Goal: Task Accomplishment & Management: Manage account settings

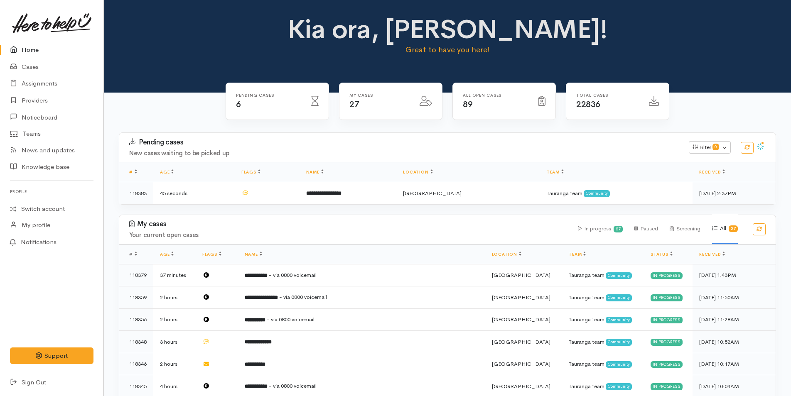
click at [27, 44] on link "Home" at bounding box center [51, 50] width 103 height 17
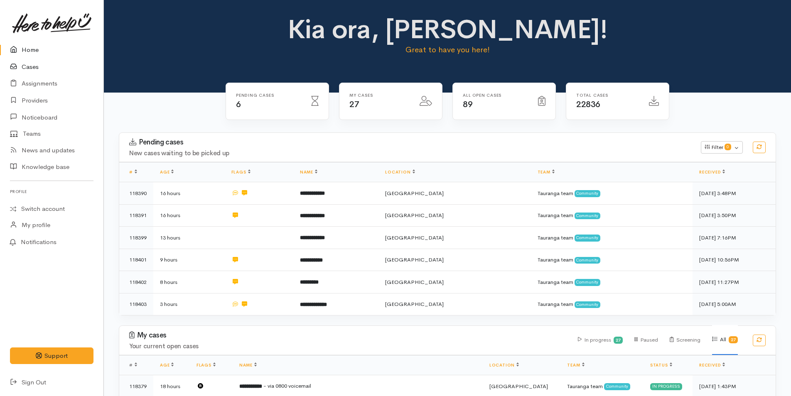
drag, startPoint x: 41, startPoint y: 49, endPoint x: 15, endPoint y: 68, distance: 32.3
click at [41, 49] on link "Home" at bounding box center [51, 50] width 103 height 17
click at [31, 45] on link "Home" at bounding box center [51, 50] width 103 height 17
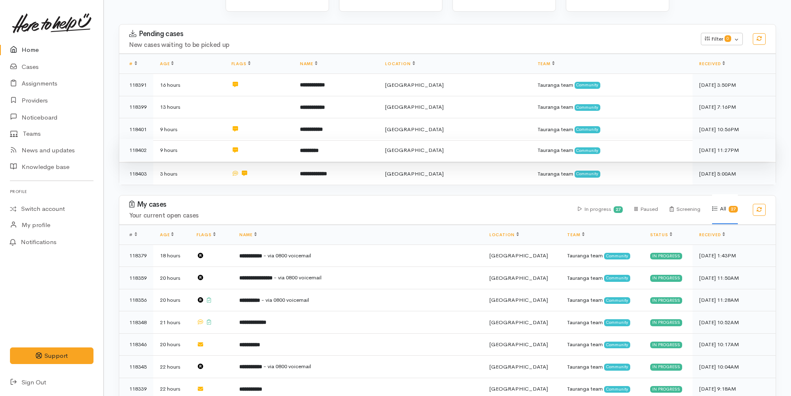
scroll to position [332, 0]
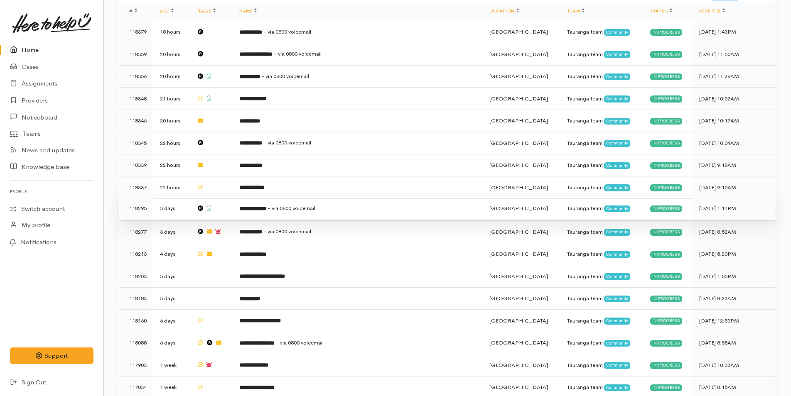
click at [233, 199] on td at bounding box center [211, 208] width 43 height 22
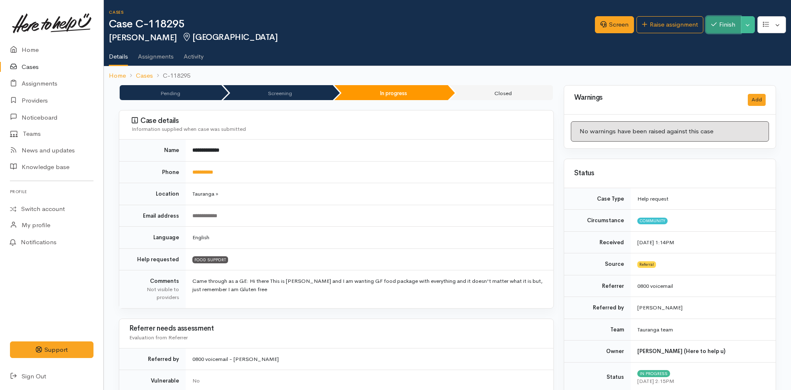
click at [713, 23] on icon "button" at bounding box center [713, 24] width 5 height 6
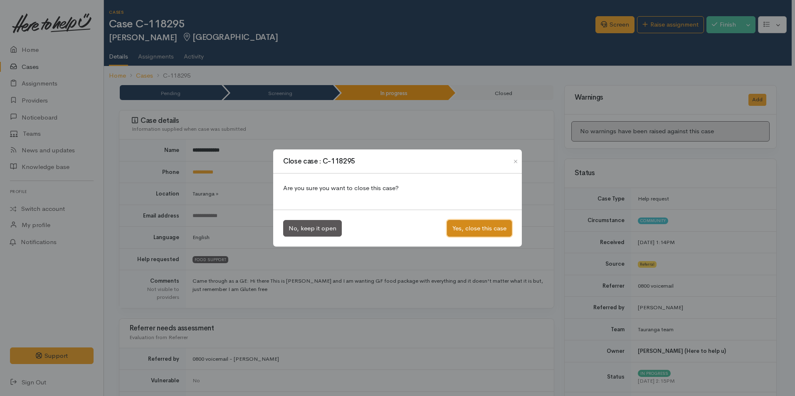
click at [464, 230] on button "Yes, close this case" at bounding box center [479, 228] width 65 height 17
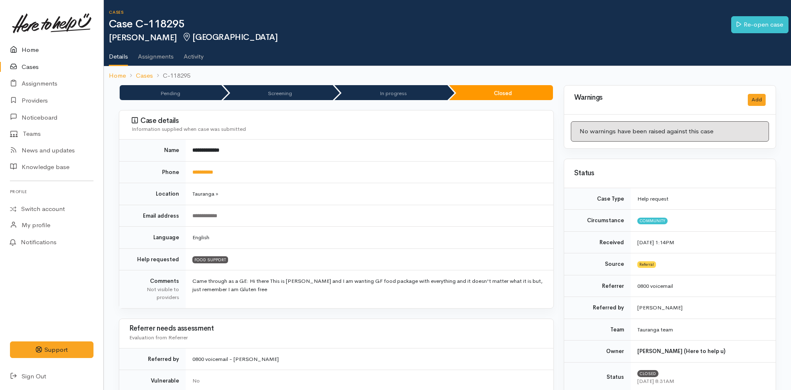
click at [34, 47] on link "Home" at bounding box center [51, 50] width 103 height 17
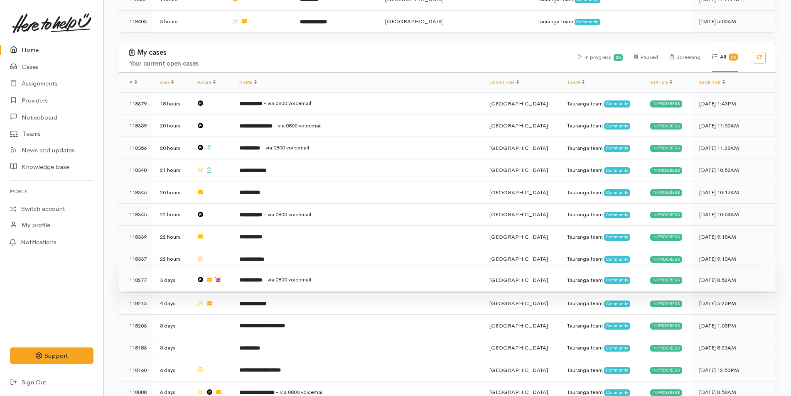
scroll to position [332, 0]
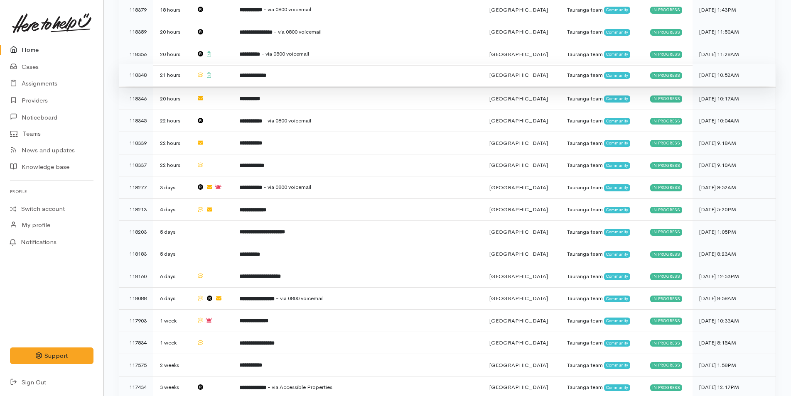
click at [266, 73] on b "**********" at bounding box center [252, 75] width 27 height 5
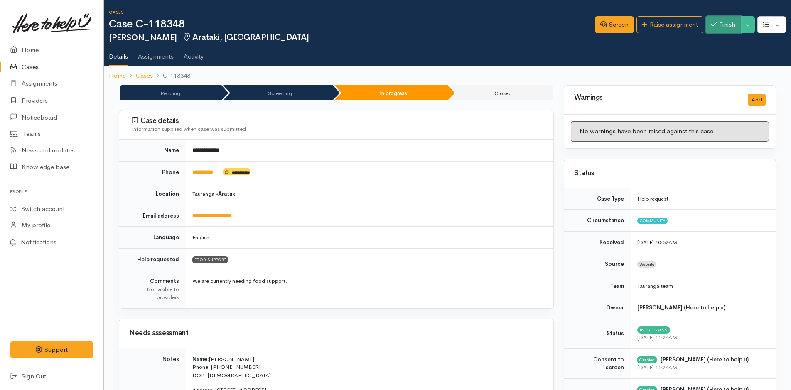
click at [732, 25] on button "Finish" at bounding box center [723, 24] width 35 height 17
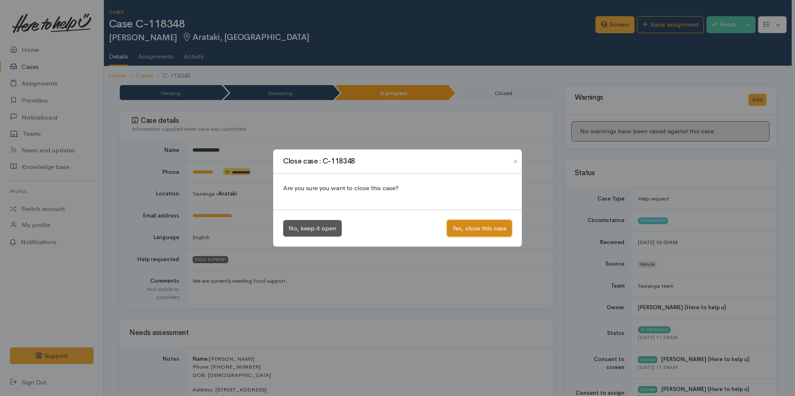
click at [479, 229] on button "Yes, close this case" at bounding box center [479, 228] width 65 height 17
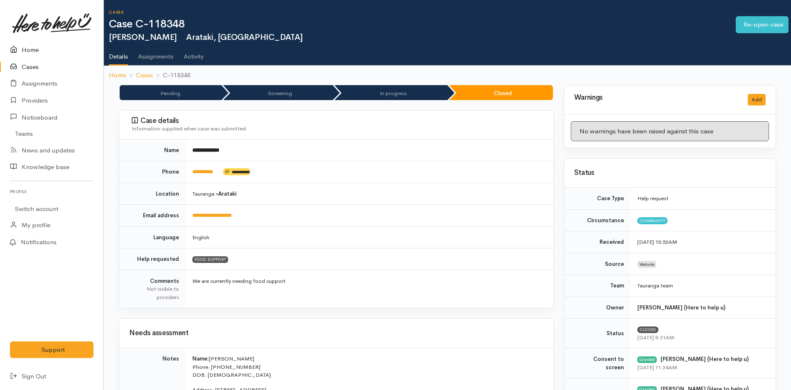
click at [23, 54] on link "Home" at bounding box center [51, 50] width 103 height 17
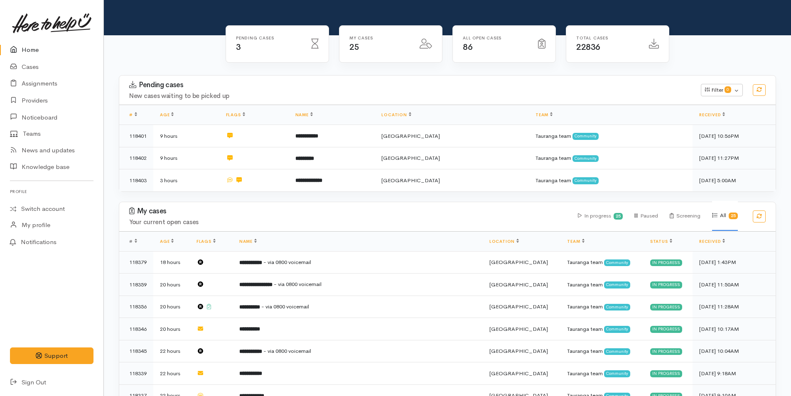
scroll to position [125, 0]
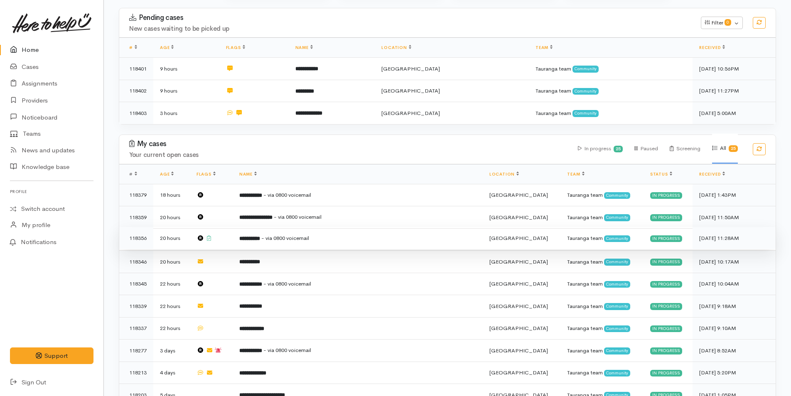
click at [271, 232] on td "**********" at bounding box center [358, 238] width 250 height 22
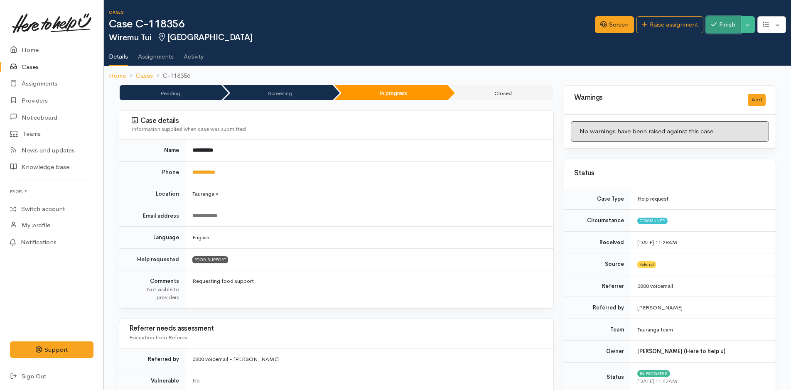
click at [720, 21] on button "Finish" at bounding box center [723, 24] width 35 height 17
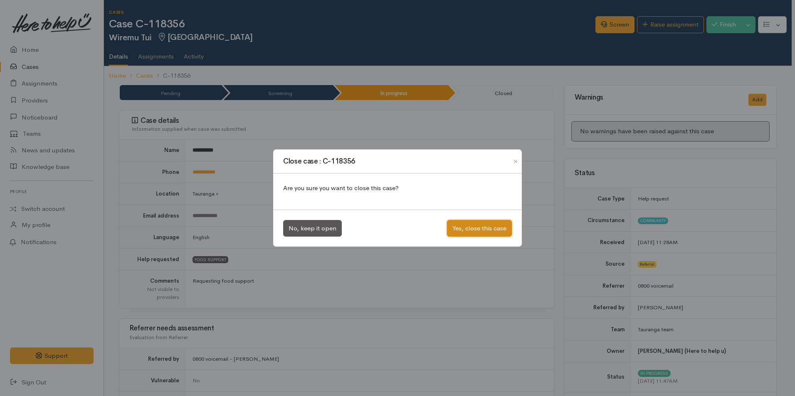
click at [493, 224] on button "Yes, close this case" at bounding box center [479, 228] width 65 height 17
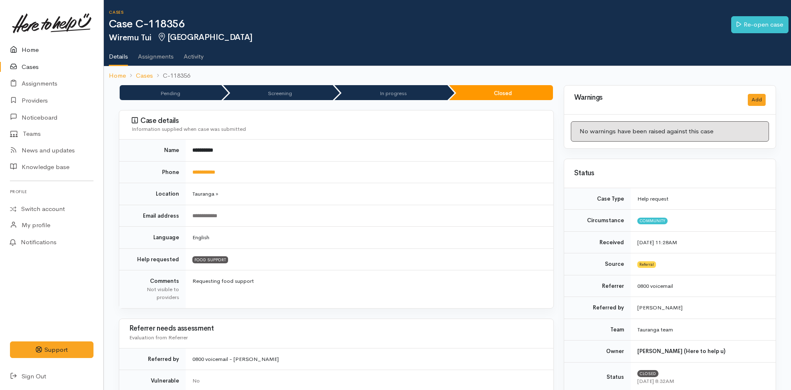
click at [23, 48] on link "Home" at bounding box center [51, 50] width 103 height 17
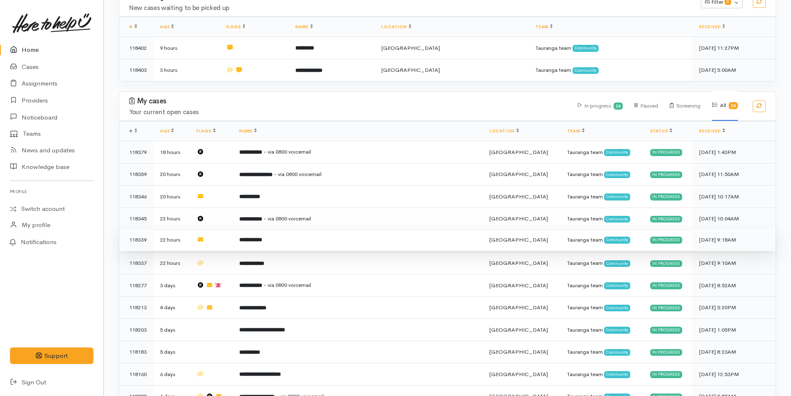
scroll to position [166, 0]
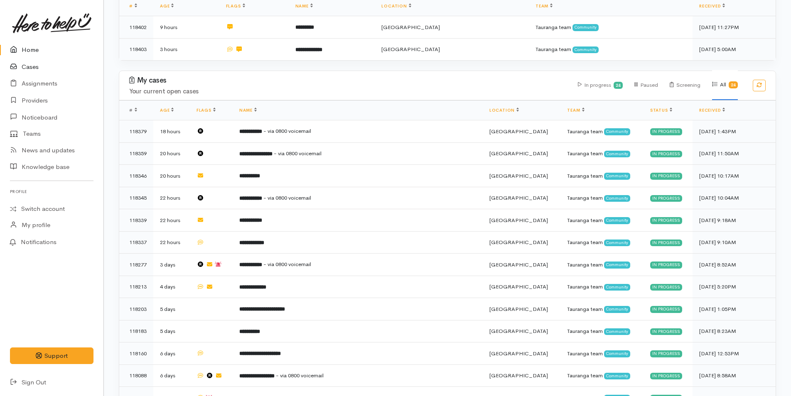
click at [27, 62] on link "Cases" at bounding box center [51, 67] width 103 height 17
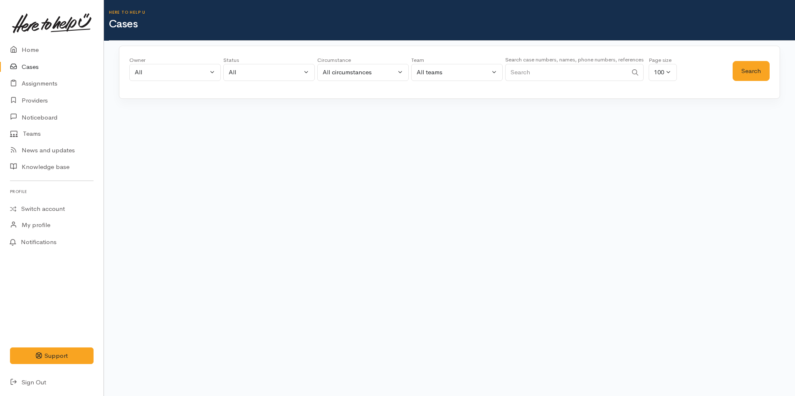
click at [524, 71] on input "Search" at bounding box center [566, 72] width 122 height 17
type input "0221914649"
click at [753, 71] on button "Search" at bounding box center [750, 71] width 37 height 20
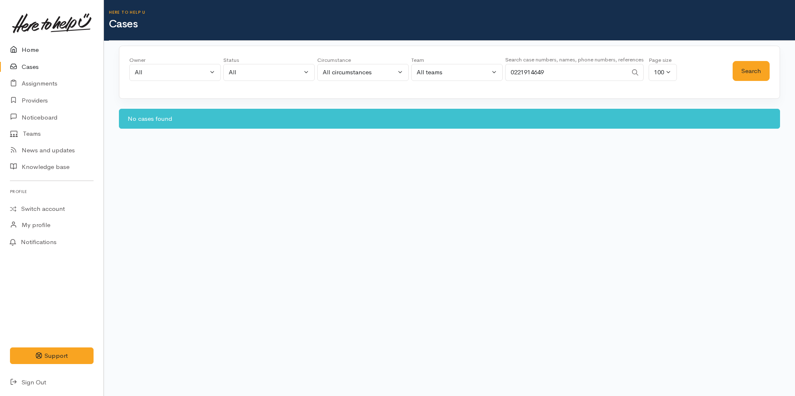
click at [41, 52] on link "Home" at bounding box center [51, 50] width 103 height 17
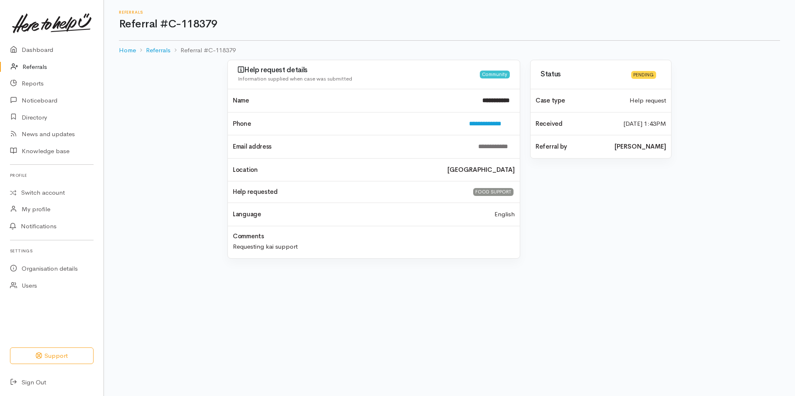
drag, startPoint x: 39, startPoint y: 69, endPoint x: 60, endPoint y: 61, distance: 22.2
click at [39, 69] on link "Referrals" at bounding box center [51, 67] width 103 height 17
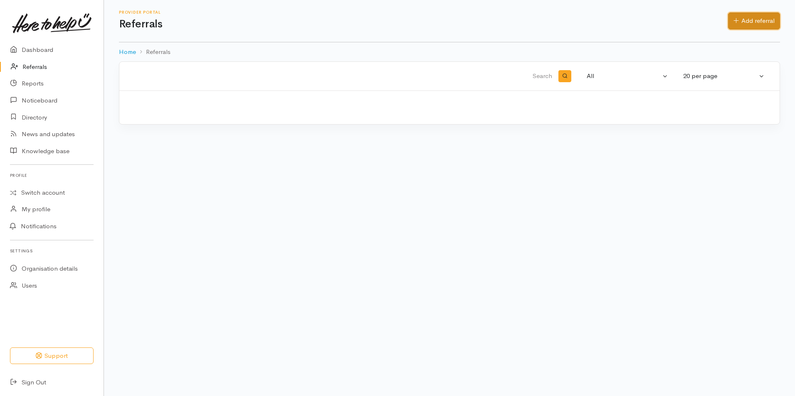
click at [740, 24] on link "Add referral" at bounding box center [754, 20] width 52 height 17
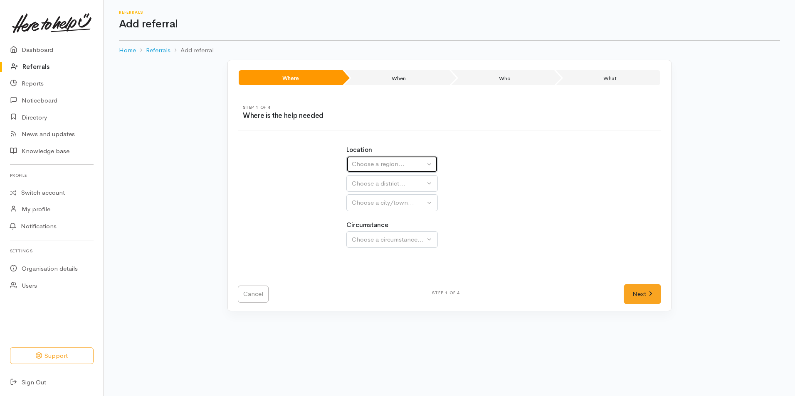
click at [392, 166] on div "Choose a region..." at bounding box center [388, 165] width 73 height 10
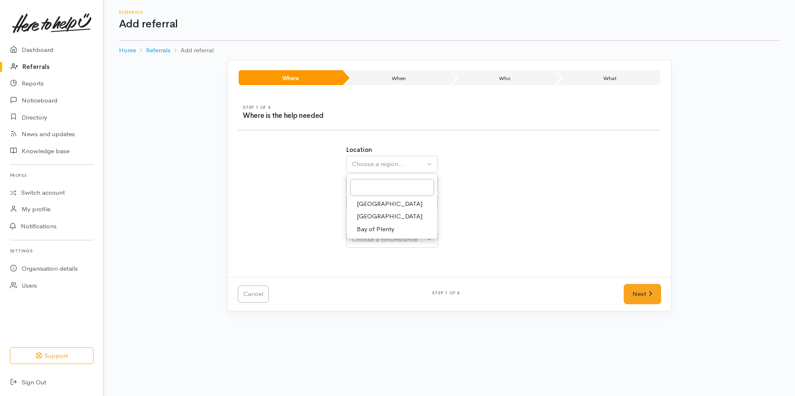
drag, startPoint x: 375, startPoint y: 231, endPoint x: 367, endPoint y: 188, distance: 43.5
click at [375, 231] on span "Bay of Plenty" at bounding box center [375, 230] width 37 height 10
select select "4"
select select
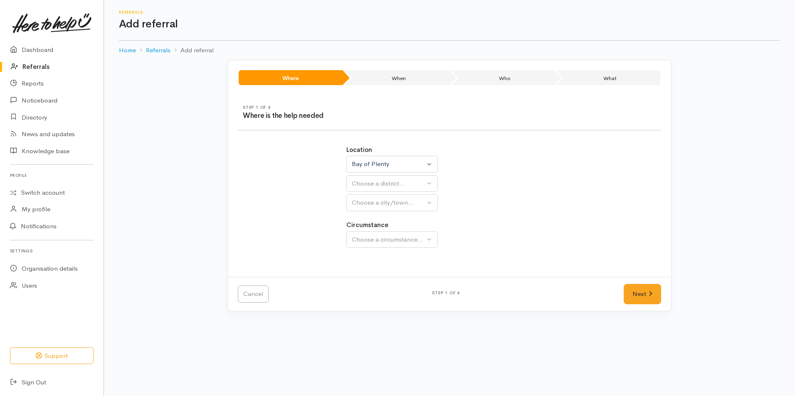
select select
click at [367, 178] on button "Choose a district..." at bounding box center [413, 183] width 135 height 17
click at [364, 221] on span "[GEOGRAPHIC_DATA]" at bounding box center [390, 224] width 66 height 10
select select "6"
click at [367, 202] on div "Choose a city/town..." at bounding box center [410, 203] width 117 height 10
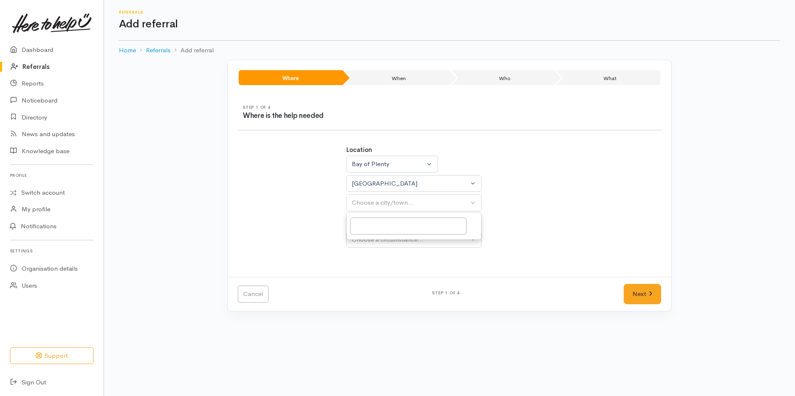
select select
click at [364, 244] on span "Tauranga" at bounding box center [390, 243] width 66 height 10
select select "4"
click at [393, 239] on div "Choose a circumstance..." at bounding box center [410, 240] width 117 height 10
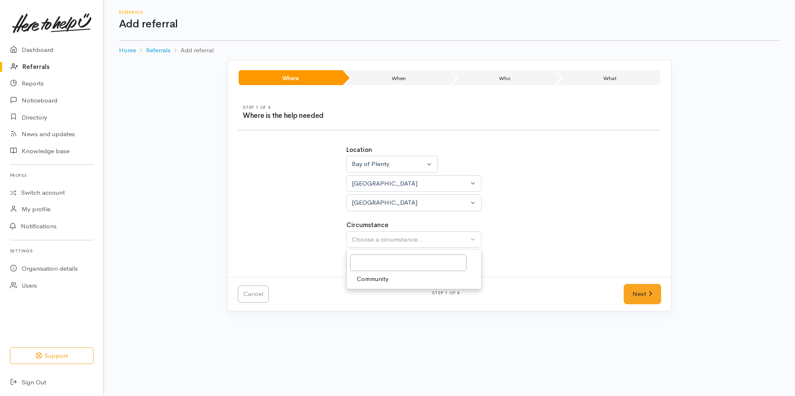
click at [375, 277] on span "Community" at bounding box center [373, 280] width 32 height 10
select select "2"
click at [633, 282] on div "Cancel Step 1 of 4 Next" at bounding box center [449, 294] width 443 height 34
click at [637, 292] on link "Next" at bounding box center [641, 294] width 37 height 20
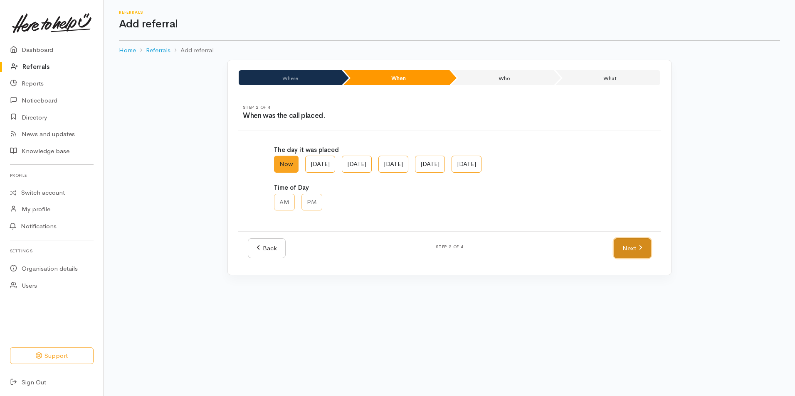
click at [628, 249] on link "Next" at bounding box center [631, 249] width 37 height 20
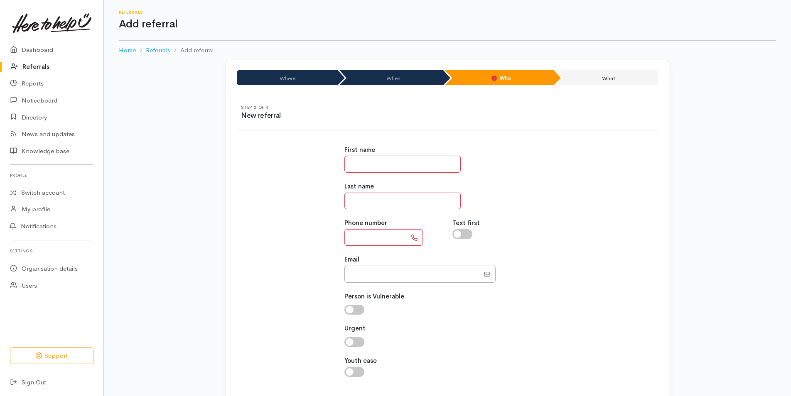
click at [393, 163] on input "text" at bounding box center [403, 164] width 116 height 17
type input "******"
type input "*******"
type input "**********"
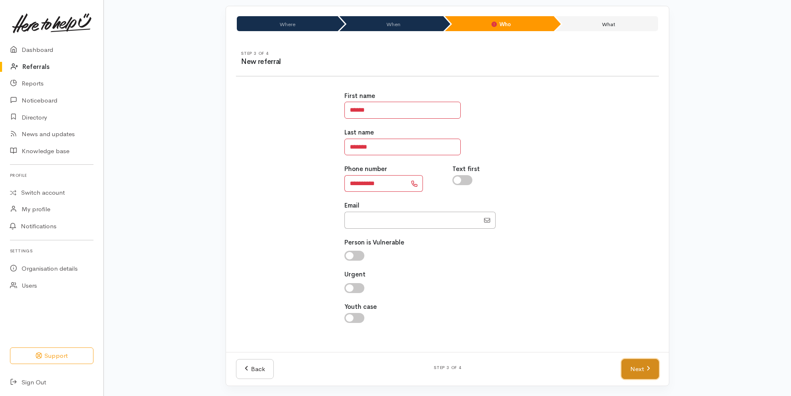
drag, startPoint x: 644, startPoint y: 372, endPoint x: 491, endPoint y: 254, distance: 193.4
click at [643, 372] on link "Next" at bounding box center [640, 369] width 37 height 20
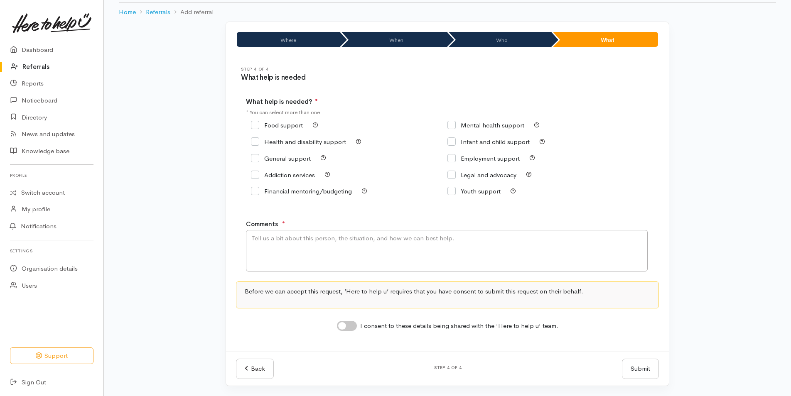
scroll to position [38, 0]
click at [264, 122] on label "Food support" at bounding box center [277, 125] width 52 height 6
click at [264, 122] on input "Food support" at bounding box center [277, 125] width 52 height 6
checkbox input "true"
click at [251, 255] on textarea "Comments" at bounding box center [447, 251] width 402 height 42
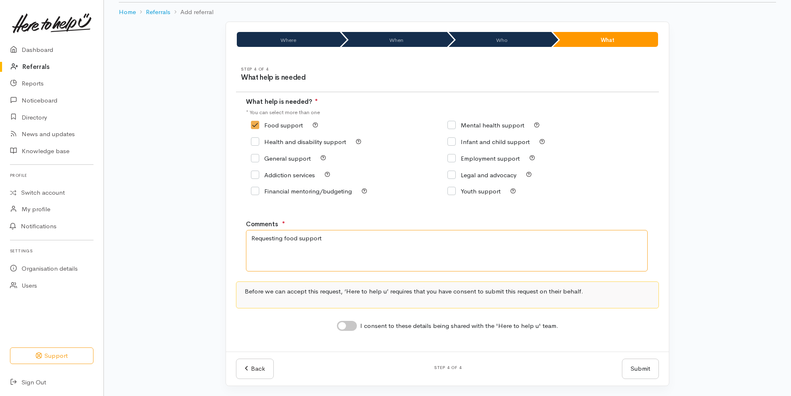
type textarea "Requesting food support"
click at [348, 325] on input "I consent to these details being shared with the 'Here to help u' team." at bounding box center [347, 326] width 20 height 10
checkbox input "true"
click at [652, 368] on button "Submit" at bounding box center [640, 369] width 37 height 20
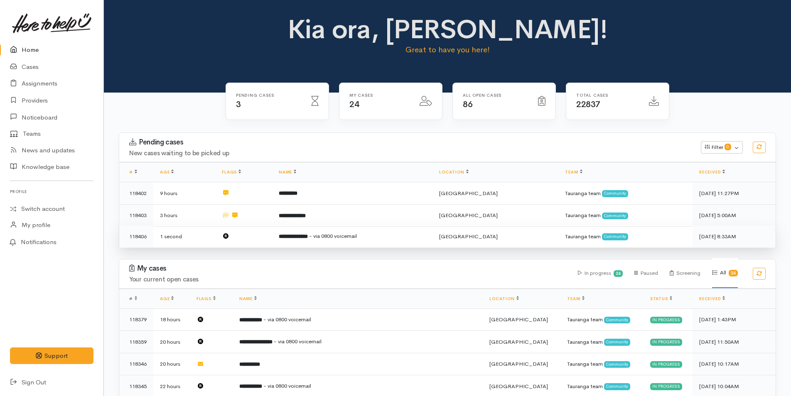
click at [327, 240] on td "**********" at bounding box center [352, 237] width 160 height 22
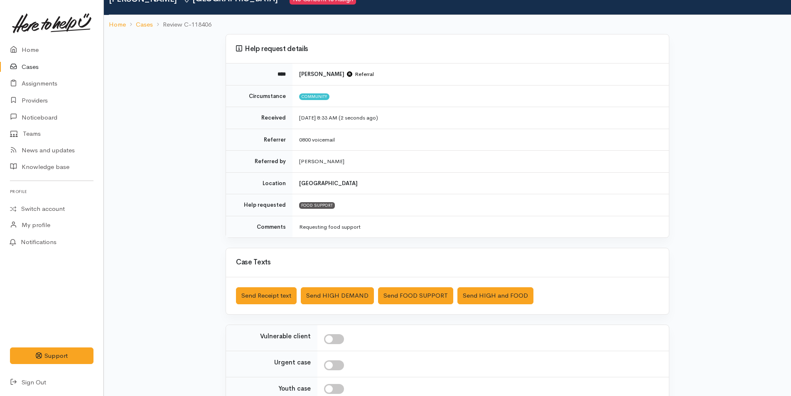
scroll to position [119, 0]
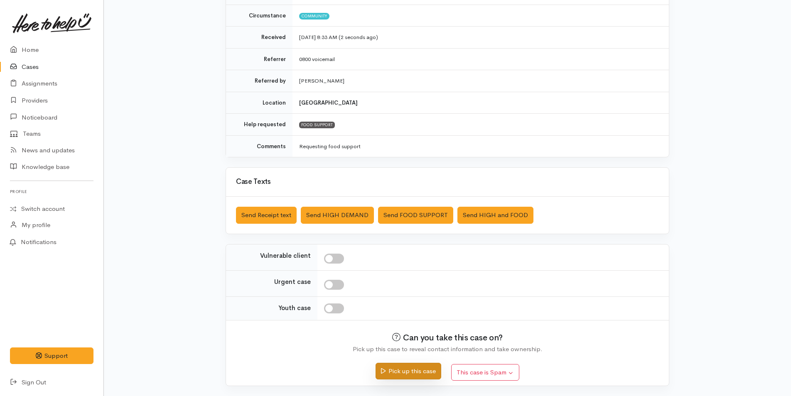
click at [393, 377] on button "Pick up this case" at bounding box center [408, 371] width 65 height 17
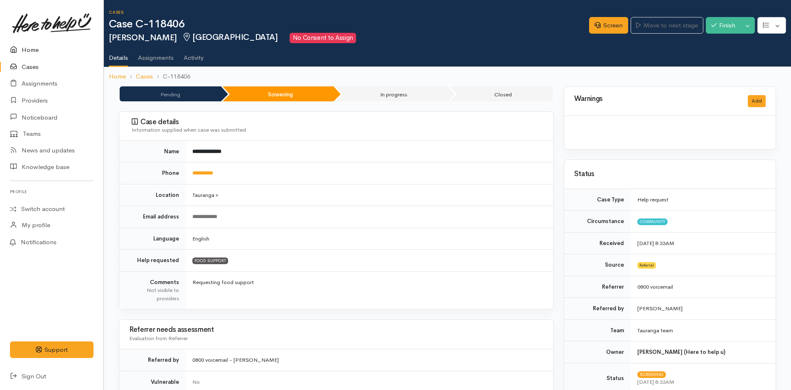
click at [30, 51] on link "Home" at bounding box center [51, 50] width 103 height 17
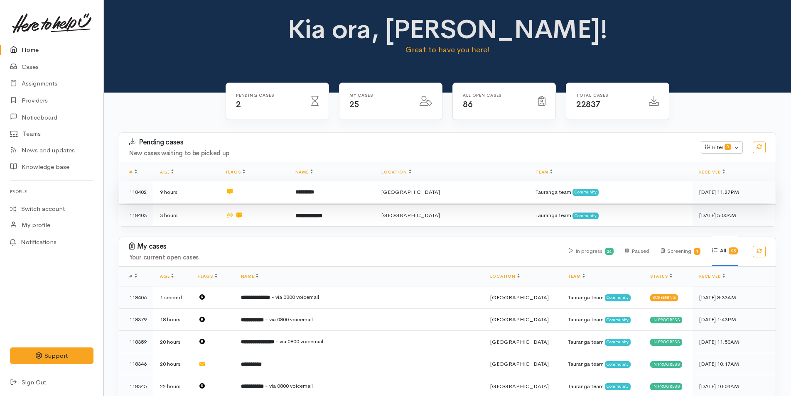
click at [277, 198] on td at bounding box center [253, 192] width 69 height 22
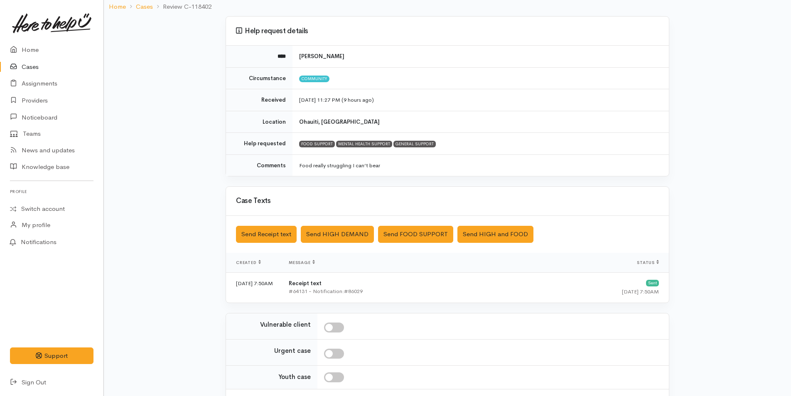
scroll to position [126, 0]
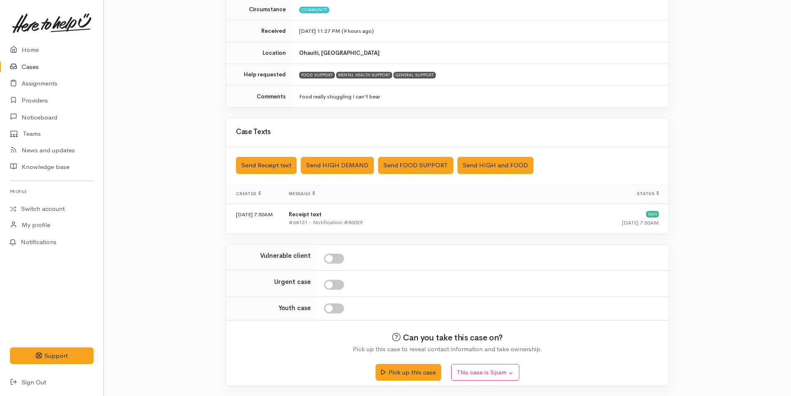
click at [394, 382] on div "Pick up this case This case is Spam Yes, cancel this case as spam" at bounding box center [447, 369] width 423 height 30
click at [397, 377] on button "Pick up this case" at bounding box center [408, 371] width 65 height 17
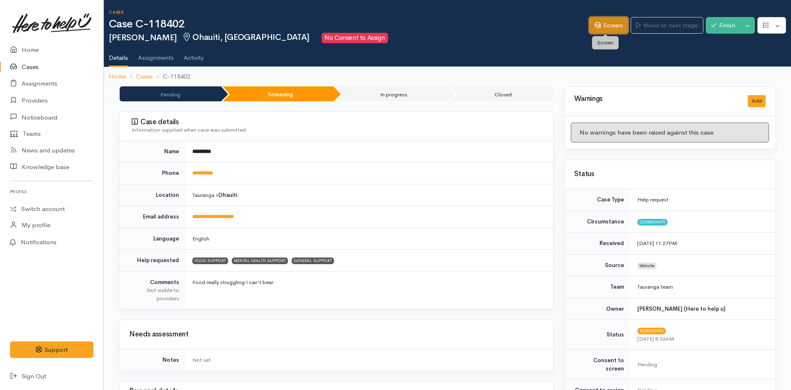
click at [601, 28] on link "Screen" at bounding box center [608, 25] width 39 height 17
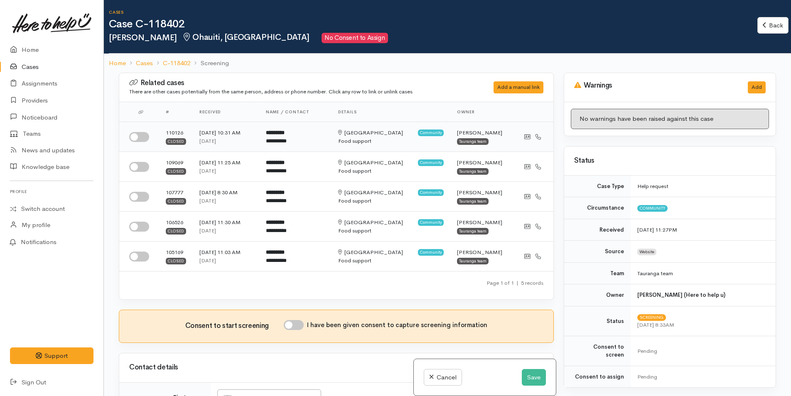
drag, startPoint x: 144, startPoint y: 138, endPoint x: 142, endPoint y: 144, distance: 6.3
click at [144, 138] on input "checkbox" at bounding box center [139, 137] width 20 height 10
checkbox input "true"
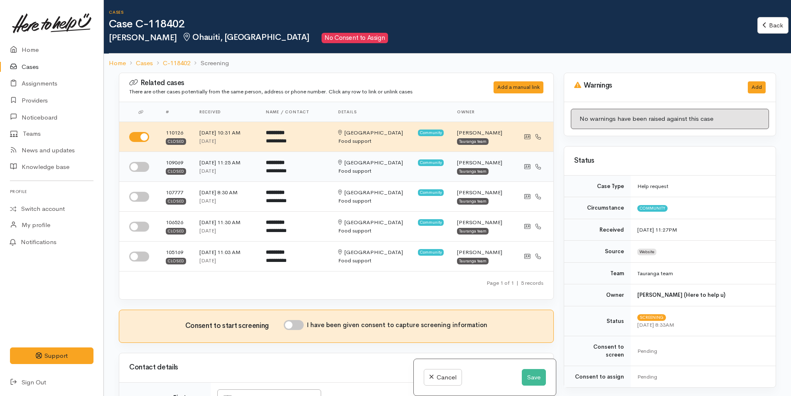
click at [137, 166] on input "checkbox" at bounding box center [139, 167] width 20 height 10
checkbox input "true"
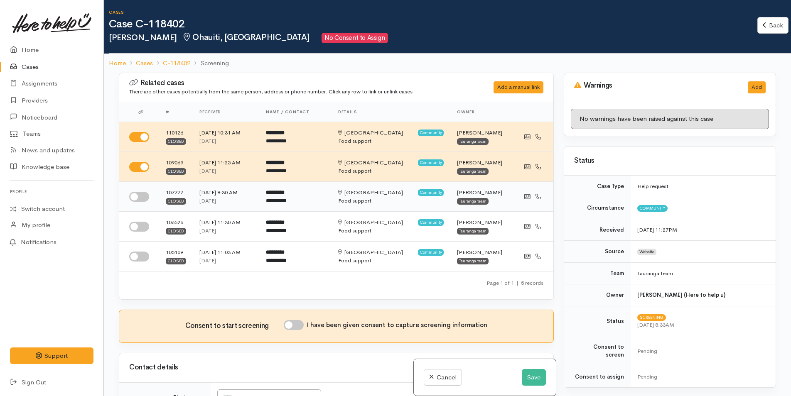
click at [144, 197] on input "checkbox" at bounding box center [139, 197] width 20 height 10
checkbox input "true"
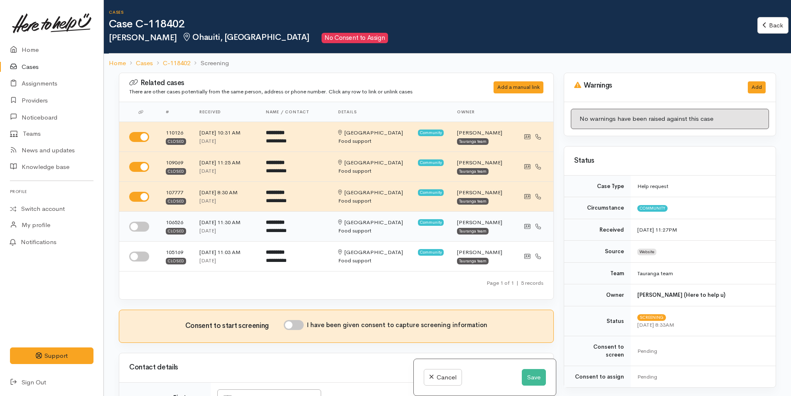
click at [141, 229] on input "checkbox" at bounding box center [139, 227] width 20 height 10
checkbox input "true"
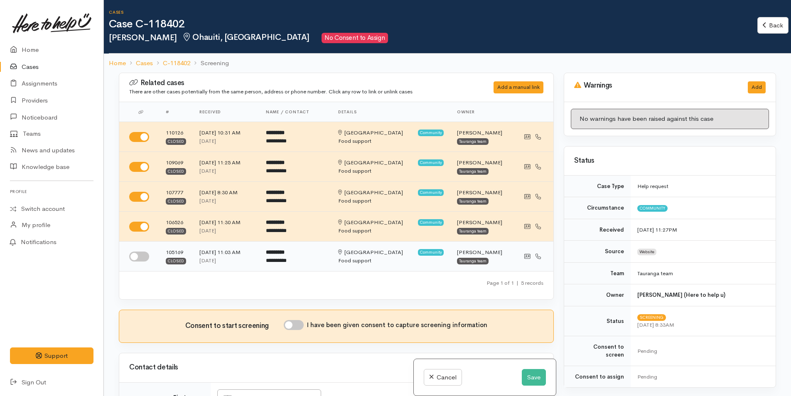
click at [138, 258] on input "checkbox" at bounding box center [139, 257] width 20 height 10
checkbox input "true"
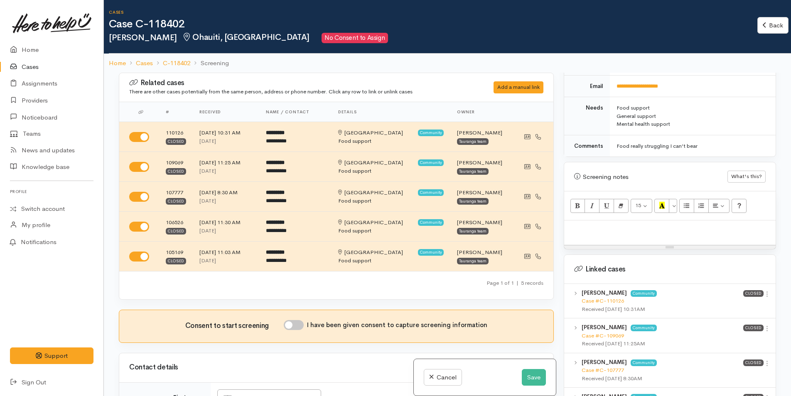
scroll to position [499, 0]
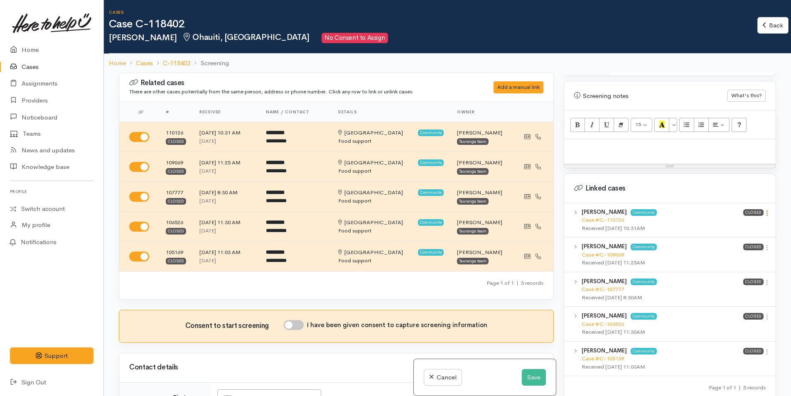
click at [764, 210] on icon at bounding box center [767, 213] width 7 height 7
click at [717, 223] on link "View case" at bounding box center [738, 229] width 66 height 13
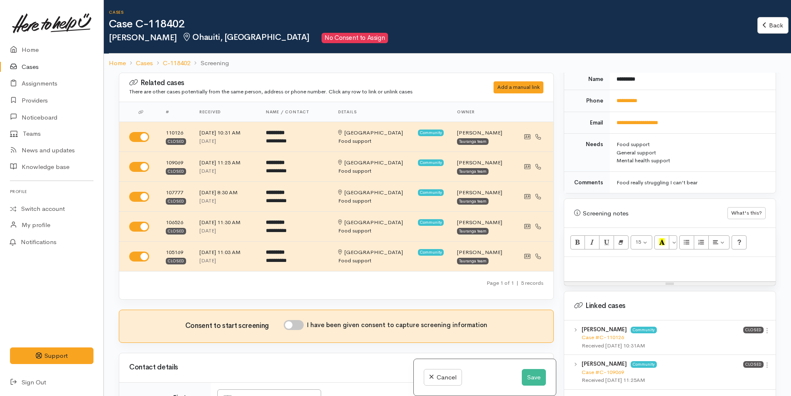
scroll to position [249, 0]
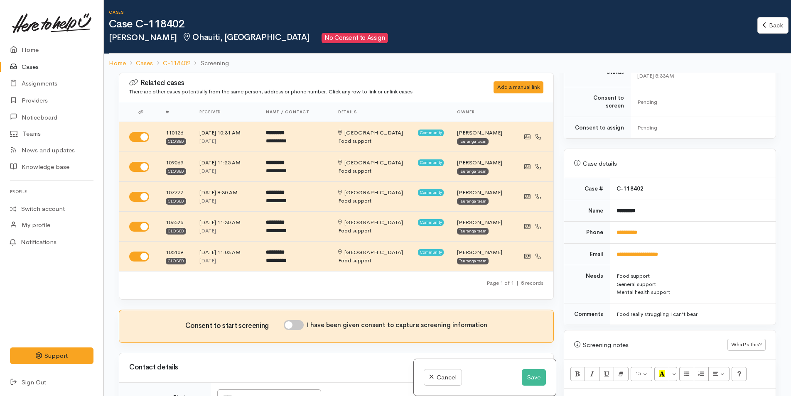
click at [637, 222] on td "**********" at bounding box center [693, 233] width 166 height 22
click at [636, 230] on link "**********" at bounding box center [627, 232] width 21 height 5
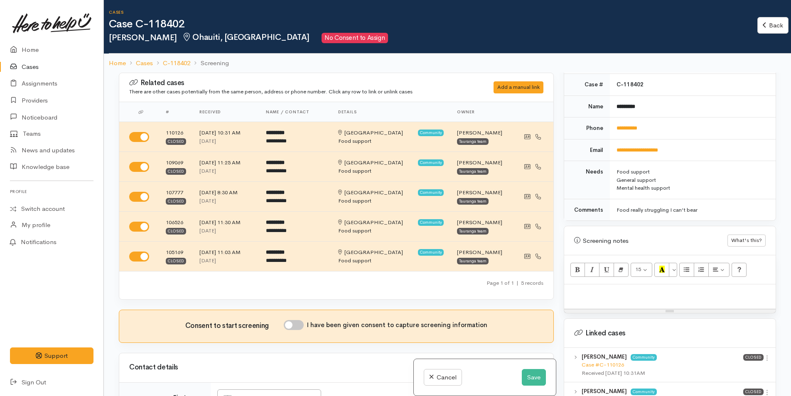
scroll to position [499, 0]
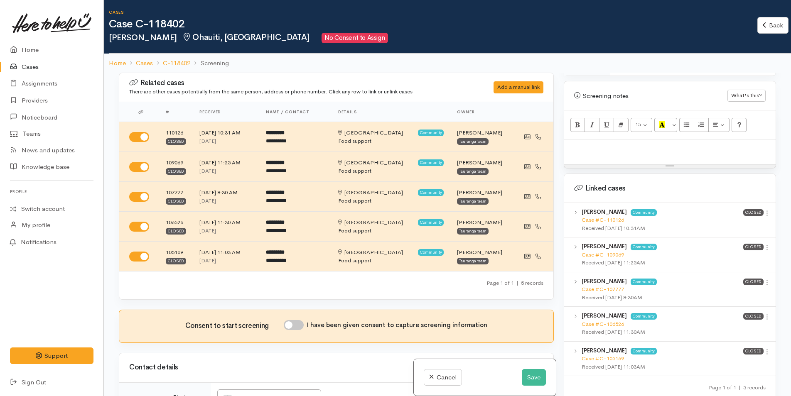
click at [592, 144] on p at bounding box center [670, 149] width 203 height 10
paste div
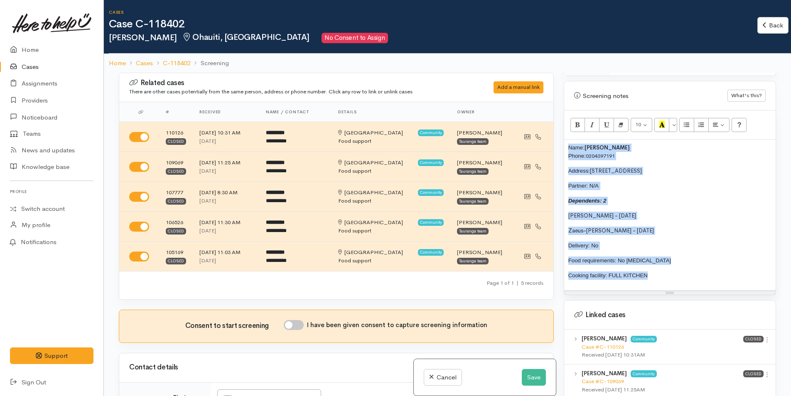
drag, startPoint x: 638, startPoint y: 269, endPoint x: 565, endPoint y: 137, distance: 151.2
click at [565, 140] on div "Name: Hemi Marx Phone: 0204397191 Address: 160 Waihi Road, Judea Partner: N/A D…" at bounding box center [670, 215] width 212 height 151
click at [673, 118] on button "More Color" at bounding box center [673, 125] width 8 height 14
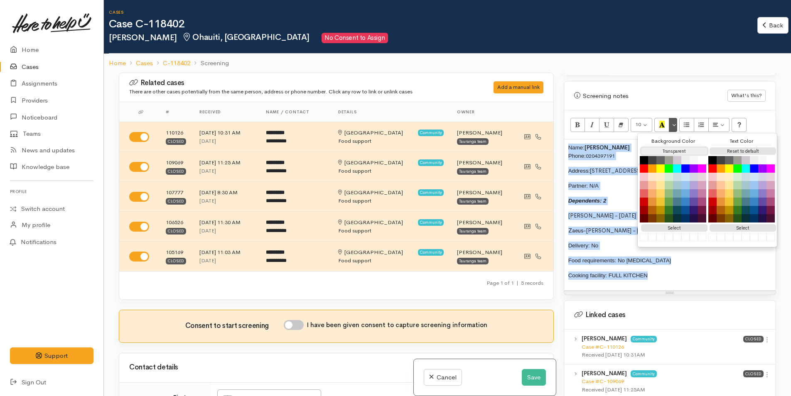
click at [669, 148] on button "Transparent" at bounding box center [674, 152] width 66 height 8
click at [736, 148] on button "Reset to default" at bounding box center [743, 152] width 66 height 8
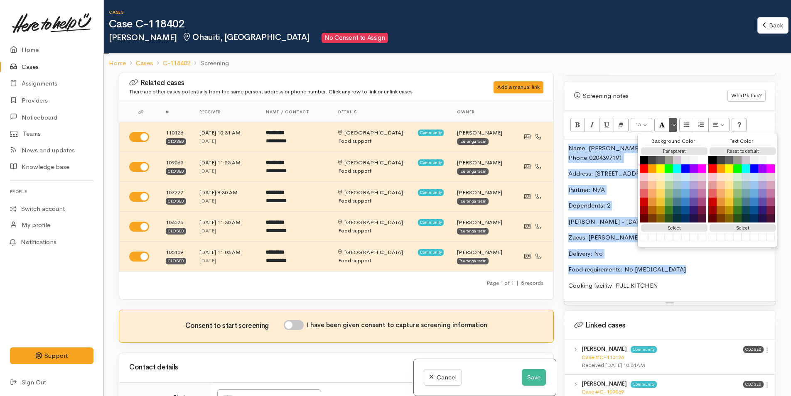
click at [587, 158] on div "Name: Hemi Marx Phone: 0204397191 Address: 160 Waihi Road, Judea Partner: N/A D…" at bounding box center [670, 221] width 212 height 162
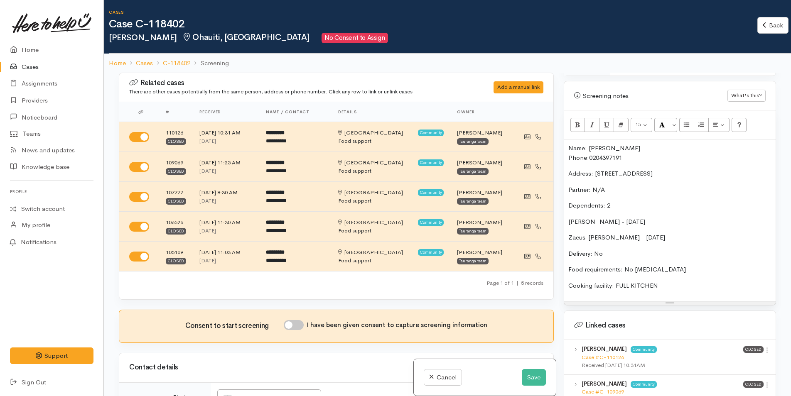
click at [569, 144] on p "Name: Hemi Marx Phone: 0204397191" at bounding box center [670, 153] width 203 height 19
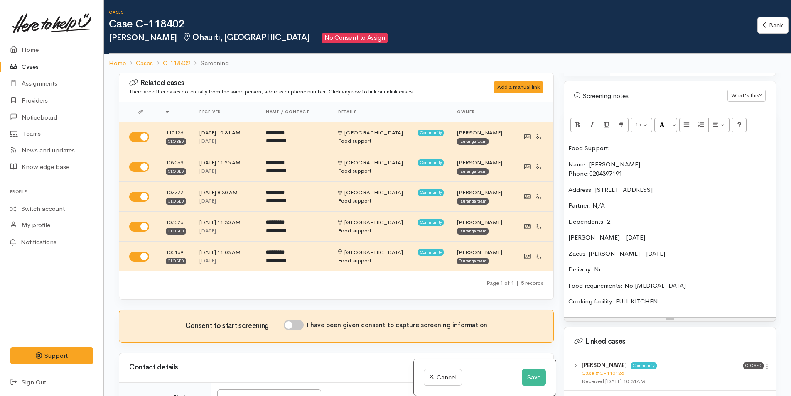
click at [630, 164] on p "Name: Hemi Marx Phone: 0204397191" at bounding box center [670, 169] width 203 height 19
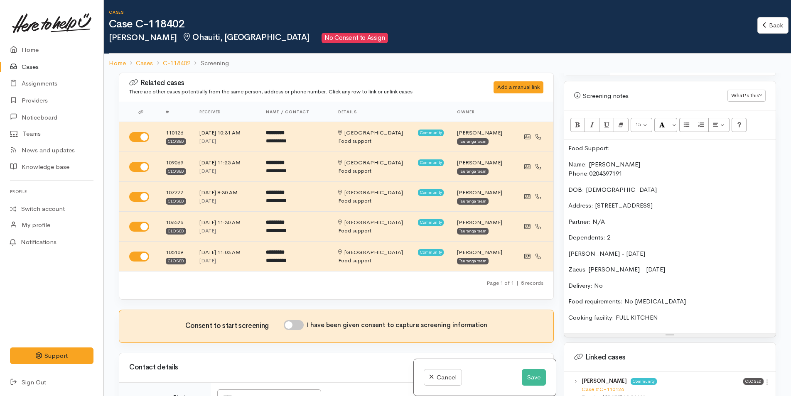
drag, startPoint x: 293, startPoint y: 321, endPoint x: 296, endPoint y: 314, distance: 7.4
click at [293, 321] on input "I have been given consent to capture screening information" at bounding box center [294, 325] width 20 height 10
checkbox input "true"
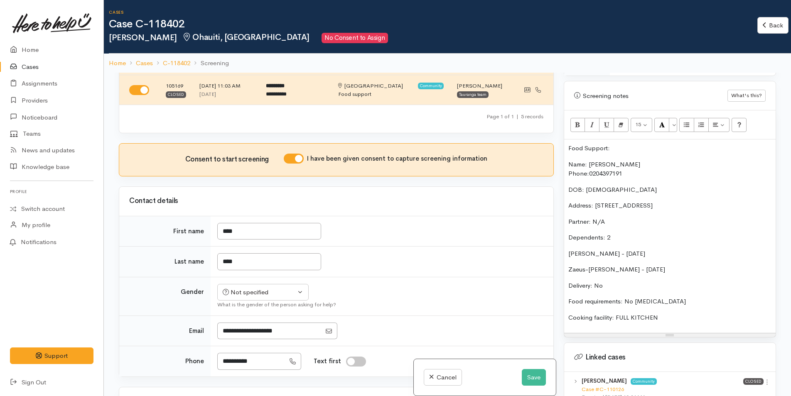
scroll to position [291, 0]
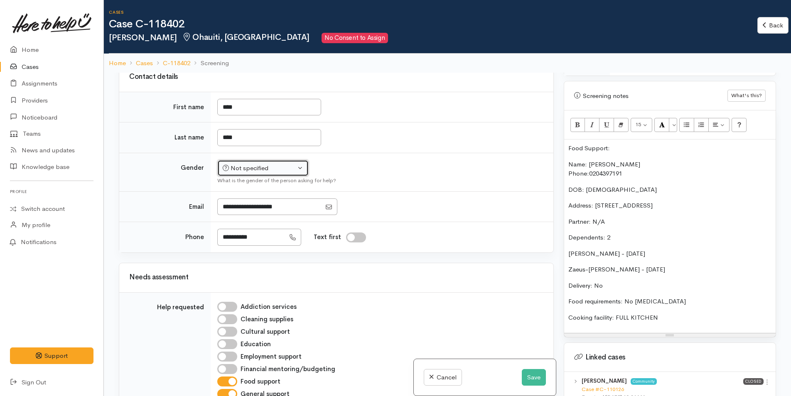
click at [269, 167] on div "Not specified" at bounding box center [259, 169] width 73 height 10
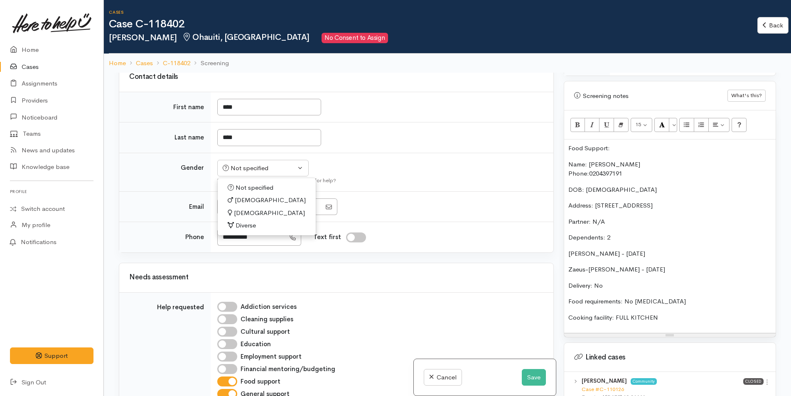
click at [248, 200] on span "Male" at bounding box center [270, 201] width 71 height 10
select select "Male"
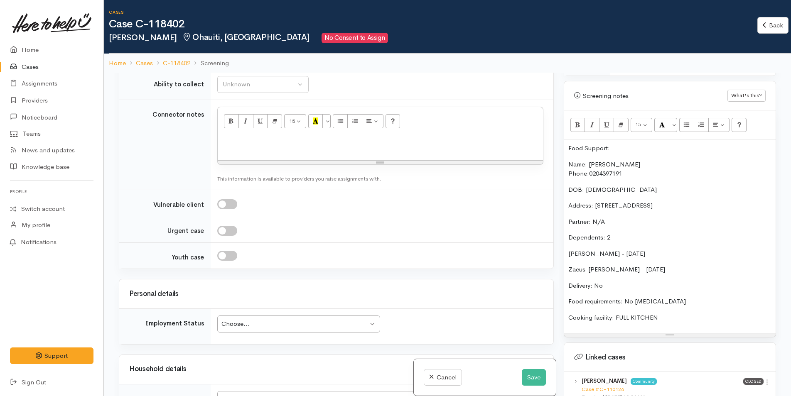
scroll to position [914, 0]
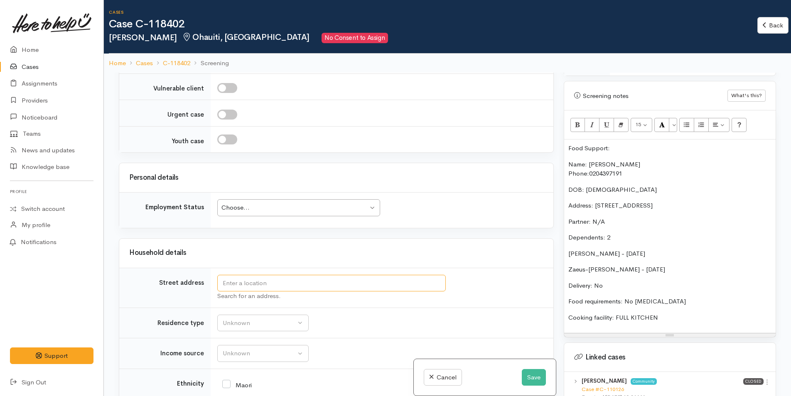
click at [243, 281] on input "text" at bounding box center [331, 283] width 229 height 17
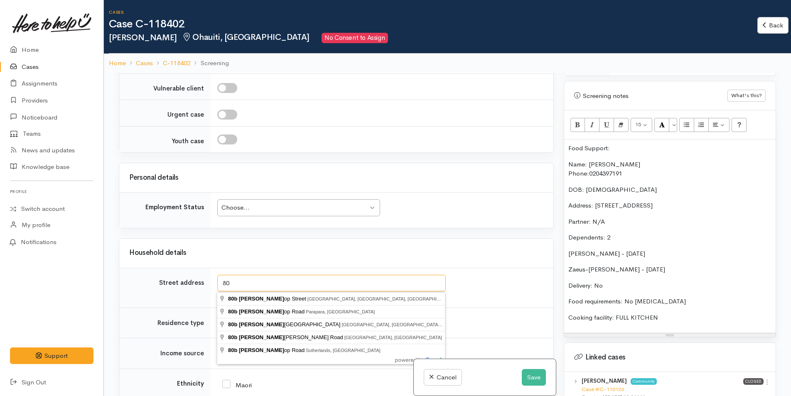
type input "8"
drag, startPoint x: 258, startPoint y: 280, endPoint x: 207, endPoint y: 285, distance: 51.4
click at [207, 285] on tr "Street address 18b bishp Search for an address." at bounding box center [336, 288] width 434 height 40
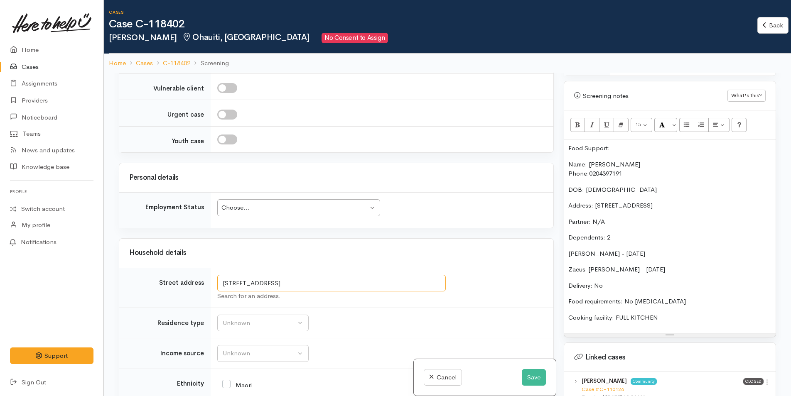
drag, startPoint x: 374, startPoint y: 281, endPoint x: 266, endPoint y: 280, distance: 108.9
click at [266, 280] on input "50a Harrisfield Drive, Hairini, Tauranga, New Zealand" at bounding box center [331, 283] width 229 height 17
click at [382, 272] on td "50a Harrisfield Search for an address." at bounding box center [382, 288] width 343 height 40
click at [283, 284] on input "50a Harrisfield" at bounding box center [331, 283] width 229 height 17
click at [268, 313] on td "Unknown Emergency accommodation Homeless Other Own home Private rental Public /…" at bounding box center [382, 323] width 343 height 31
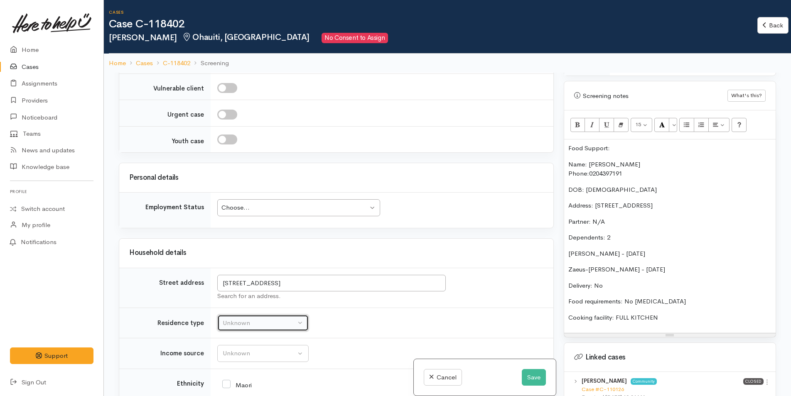
click at [267, 319] on div "Unknown" at bounding box center [259, 324] width 73 height 10
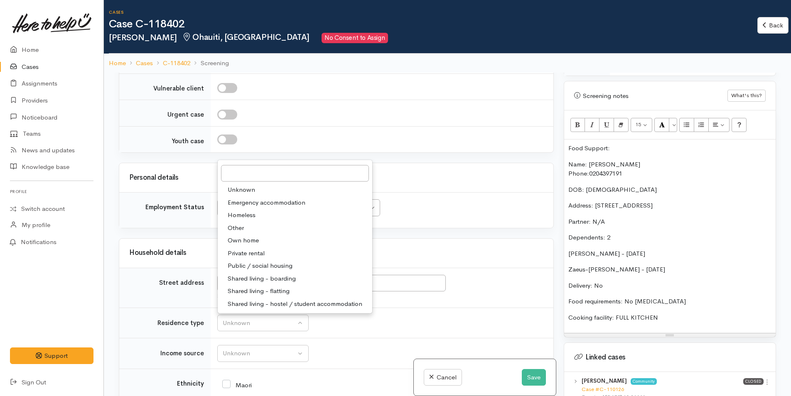
click at [399, 240] on div "Household details" at bounding box center [336, 253] width 434 height 29
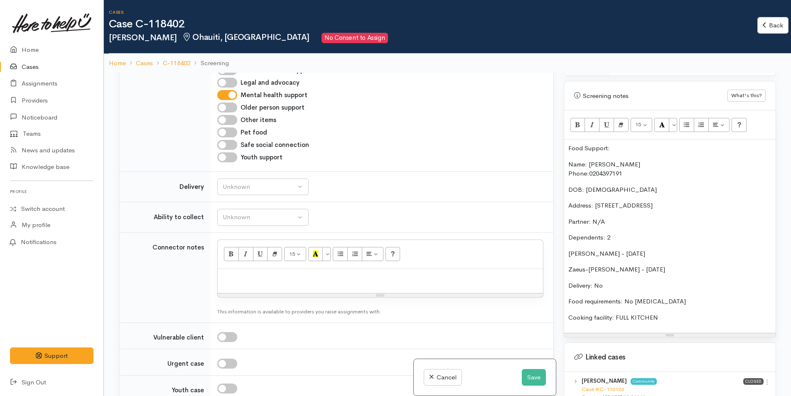
scroll to position [873, 0]
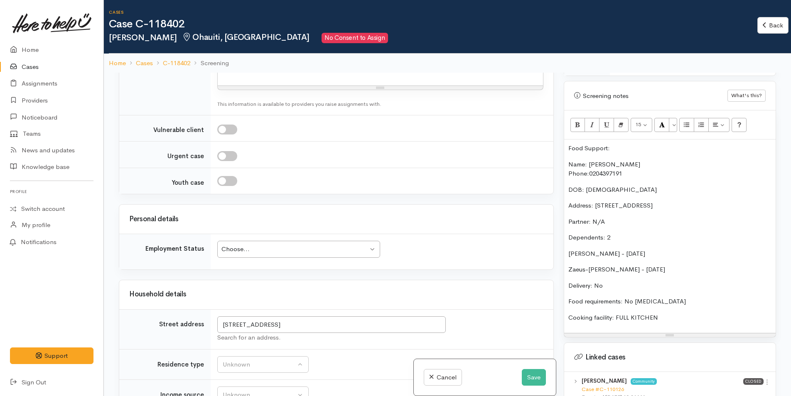
click at [256, 250] on div "Choose..." at bounding box center [295, 250] width 147 height 10
click at [443, 236] on td "Choose... Choose... Choose... Unknown Employed casually Employed full-time Empl…" at bounding box center [382, 251] width 343 height 35
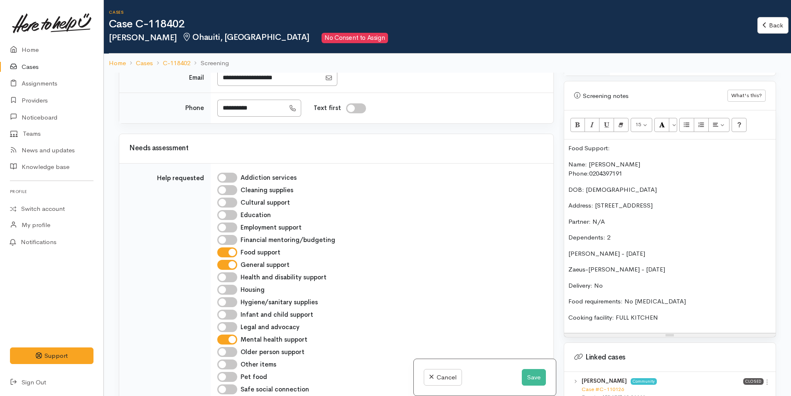
scroll to position [416, 0]
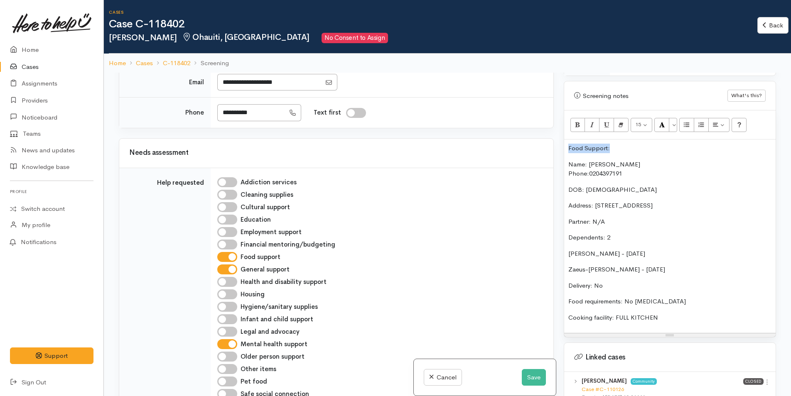
drag, startPoint x: 589, startPoint y: 138, endPoint x: 574, endPoint y: 117, distance: 26.2
click at [539, 136] on div "Related cases There are other cases potentially from the same person, address o…" at bounding box center [447, 271] width 667 height 396
click at [581, 121] on icon "Bold (CTRL+B)" at bounding box center [577, 124] width 5 height 7
click at [585, 160] on p "Name: Hemi Marx Phone: 0204397191" at bounding box center [670, 169] width 203 height 19
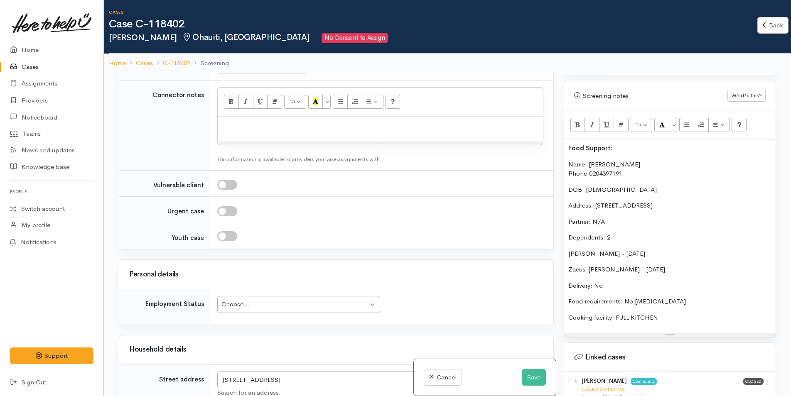
scroll to position [914, 0]
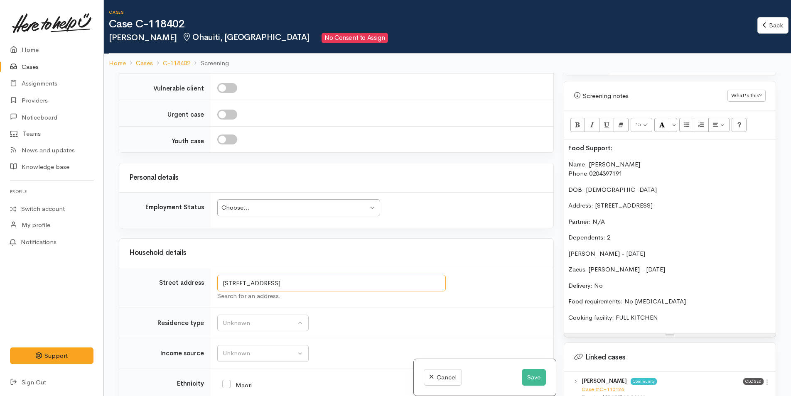
click at [291, 278] on input "50a Harrisfield Drive, Hairini, Tauranga, New Zealand" at bounding box center [331, 283] width 229 height 17
drag, startPoint x: 369, startPoint y: 283, endPoint x: 197, endPoint y: 280, distance: 171.7
click at [197, 280] on tr "Street address 50a Harrisfield Drive, Hairini, Tauranga, New Zealand Search for…" at bounding box center [336, 288] width 434 height 40
drag, startPoint x: 262, startPoint y: 284, endPoint x: 210, endPoint y: 281, distance: 52.0
click at [210, 281] on tr "Street address 45 cath henry Search for an address." at bounding box center [336, 288] width 434 height 40
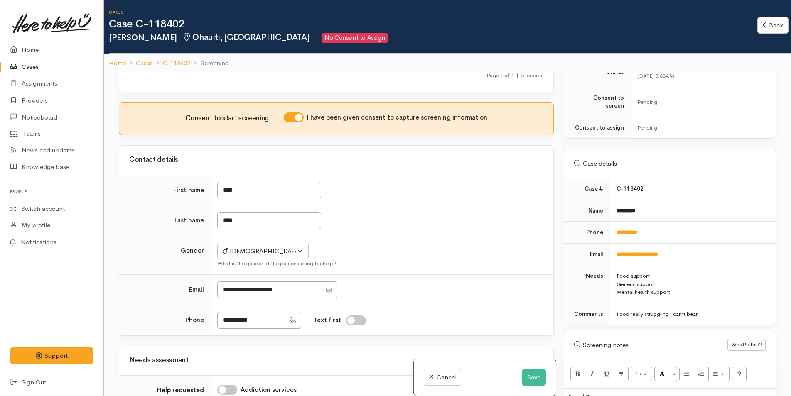
scroll to position [540, 0]
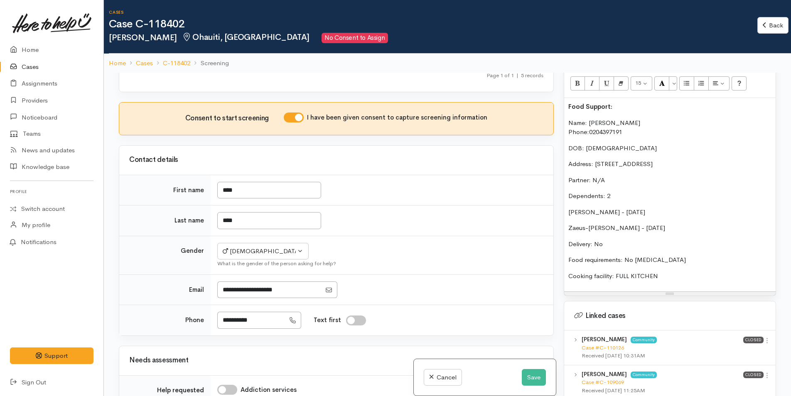
click at [569, 103] on b "Food Support:" at bounding box center [591, 107] width 44 height 8
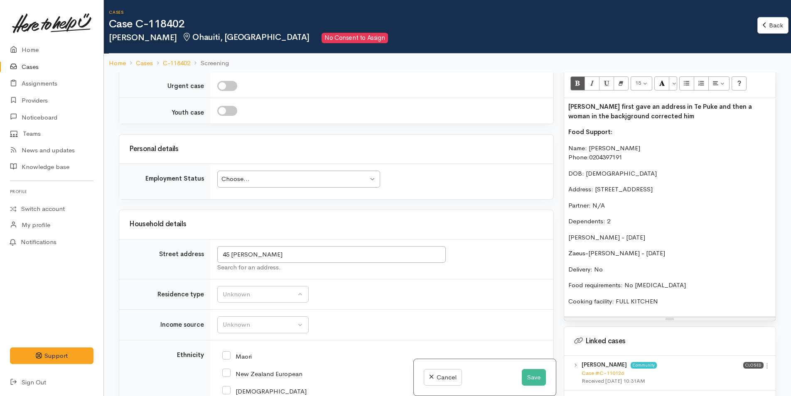
scroll to position [1039, 0]
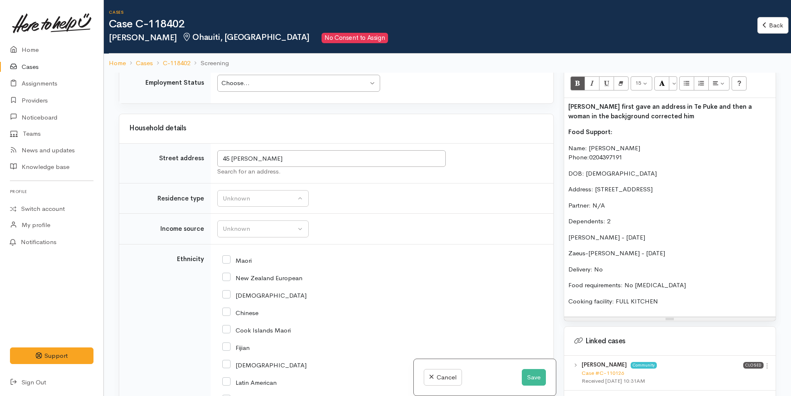
click at [656, 107] on p "Hemi first gave an address in Te Puke and then a woman in the backjground corre…" at bounding box center [670, 111] width 203 height 19
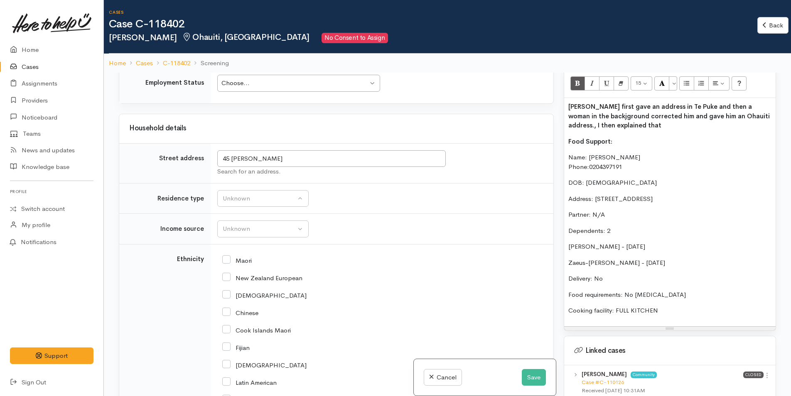
click at [628, 119] on p "Hemi first gave an address in Te Puke and then a woman in the backjground corre…" at bounding box center [670, 116] width 203 height 28
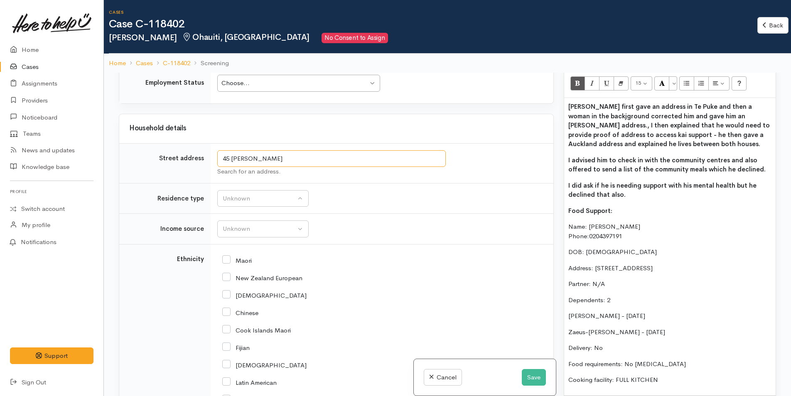
drag, startPoint x: 216, startPoint y: 154, endPoint x: 194, endPoint y: 153, distance: 22.5
click at [194, 153] on tr "Street address 45 cath henry Search for an address." at bounding box center [336, 163] width 434 height 40
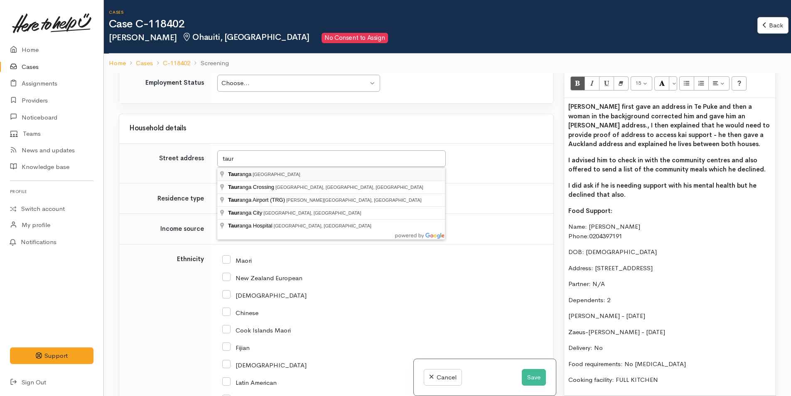
type input "Tauranga, New Zealand"
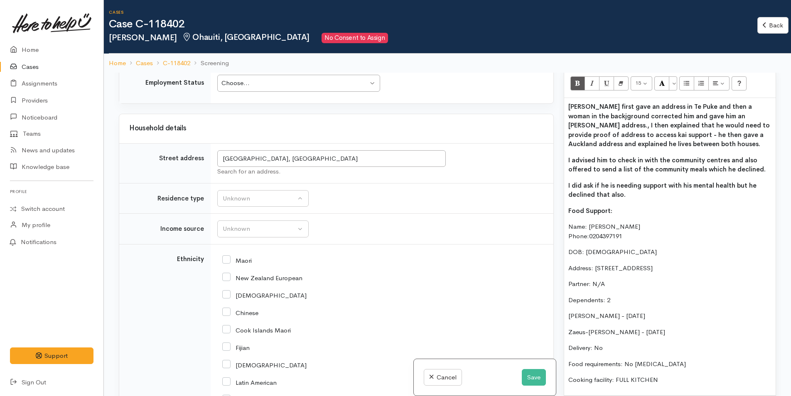
click at [246, 86] on div "Choose..." at bounding box center [295, 84] width 147 height 10
click at [225, 262] on input "Maori" at bounding box center [237, 259] width 30 height 7
checkbox input "true"
click at [236, 202] on div "Unknown" at bounding box center [259, 199] width 73 height 10
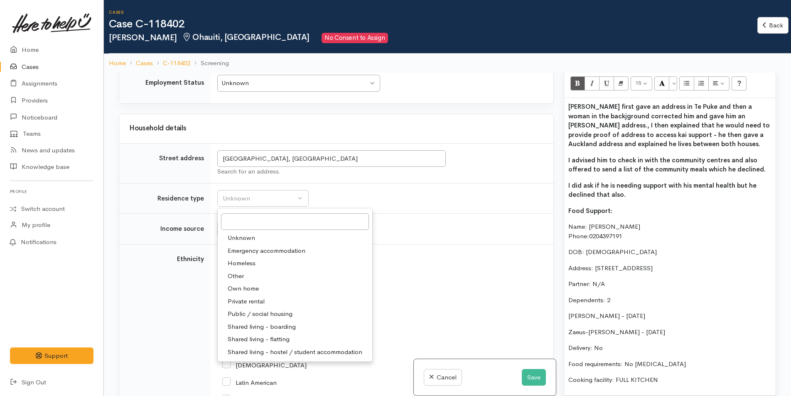
click at [249, 327] on span "Shared living - boarding" at bounding box center [262, 327] width 68 height 10
select select "4"
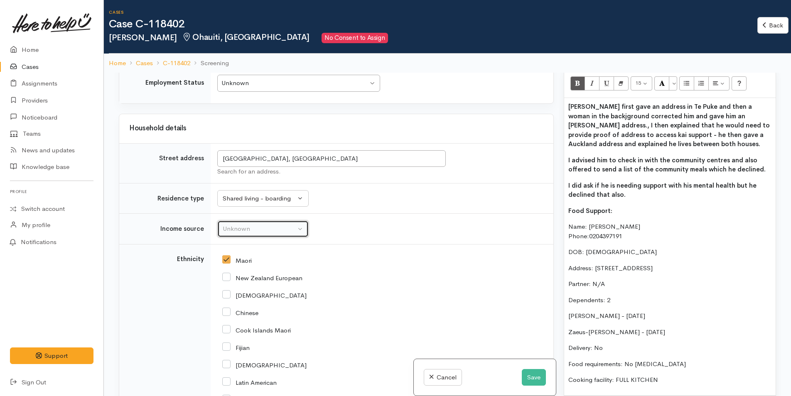
click at [244, 234] on button "Unknown" at bounding box center [262, 229] width 91 height 17
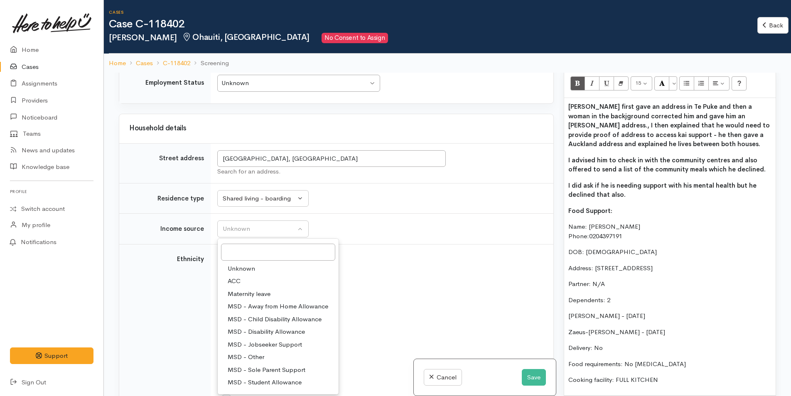
click at [257, 340] on span "MSD - Jobseeker Support" at bounding box center [265, 345] width 74 height 10
select select "4"
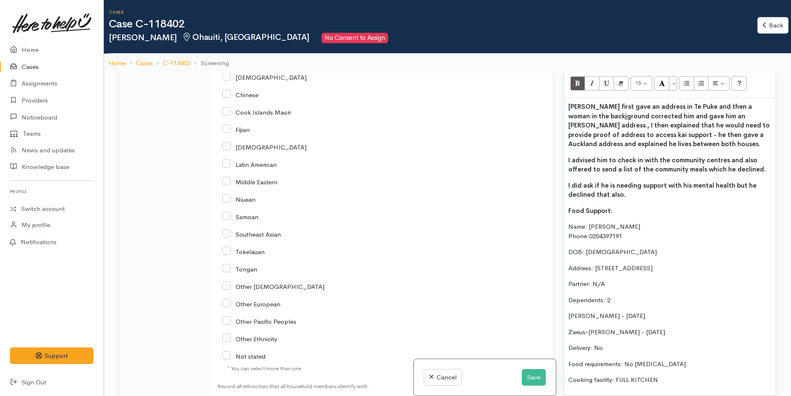
scroll to position [1371, 0]
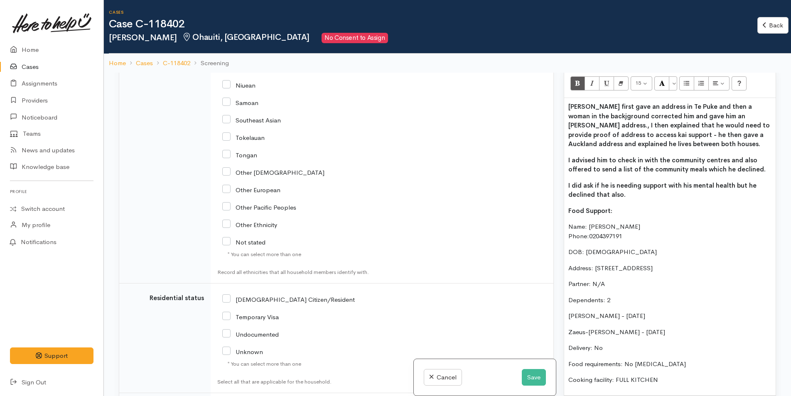
click at [227, 299] on input "NZ Citizen/Resident" at bounding box center [288, 298] width 133 height 7
checkbox input "true"
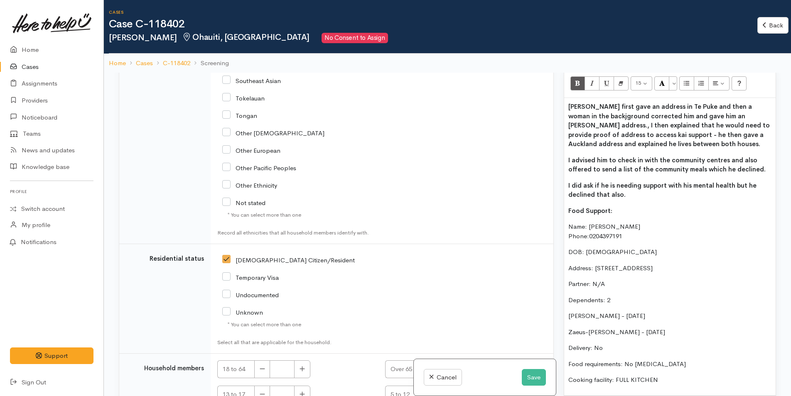
scroll to position [1480, 0]
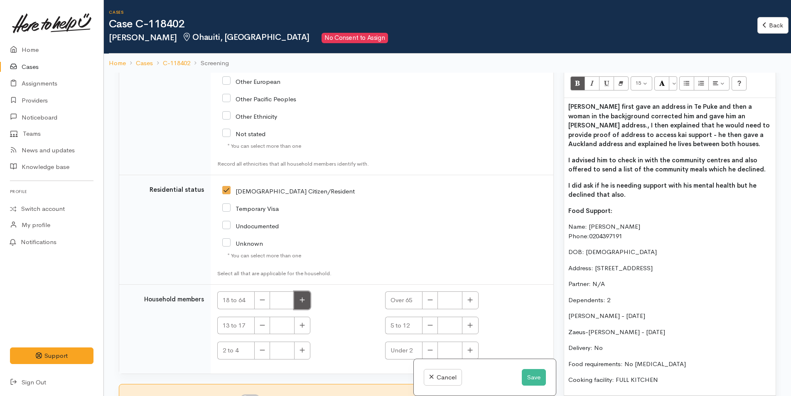
click at [296, 303] on button "button" at bounding box center [302, 301] width 16 height 18
type input "1"
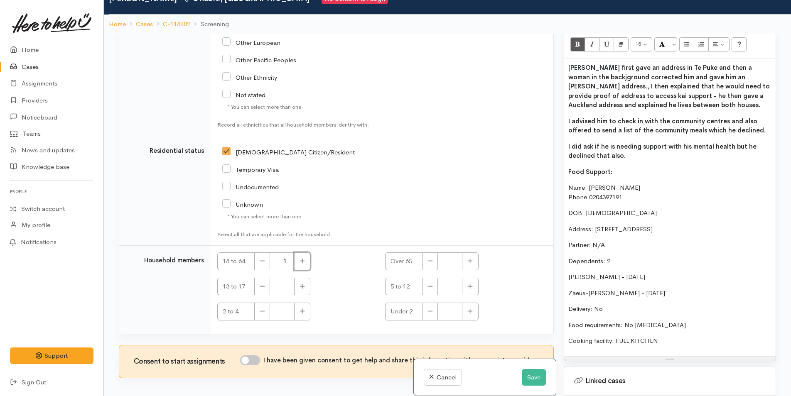
scroll to position [73, 0]
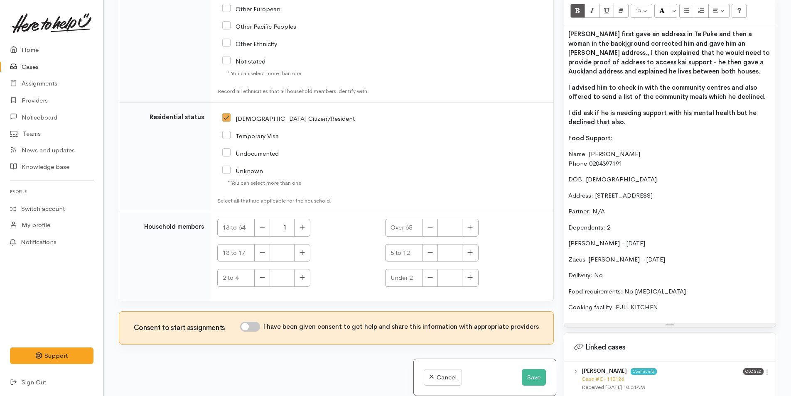
click at [260, 324] on input "I have been given consent to get help and share this information with appropria…" at bounding box center [250, 327] width 20 height 10
checkbox input "true"
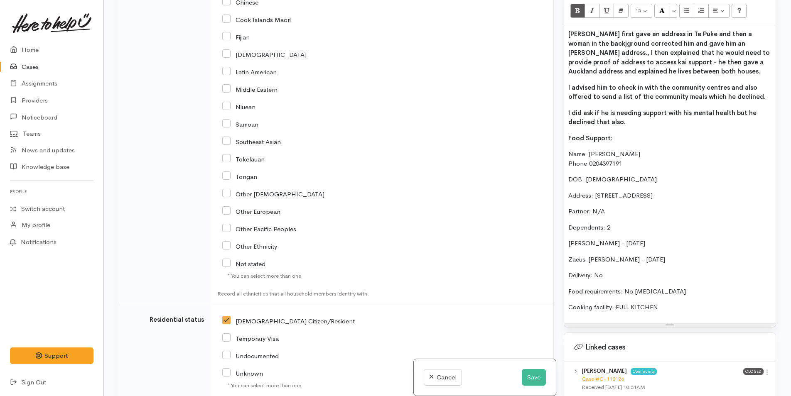
scroll to position [1147, 0]
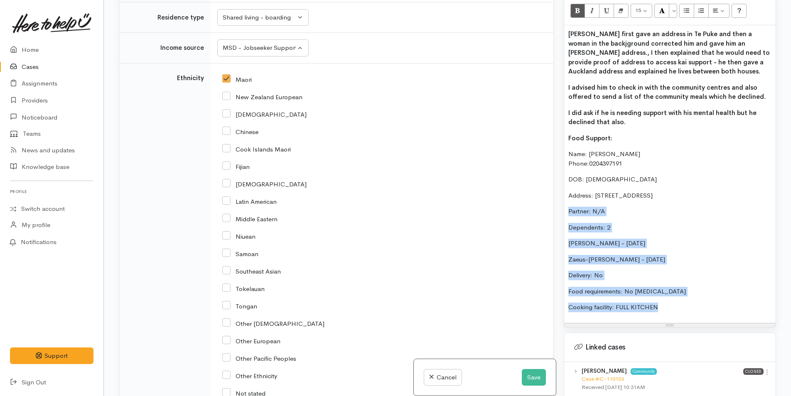
drag, startPoint x: 663, startPoint y: 305, endPoint x: 544, endPoint y: 200, distance: 158.1
click at [544, 200] on div "Related cases There are other cases potentially from the same person, address o…" at bounding box center [447, 198] width 667 height 396
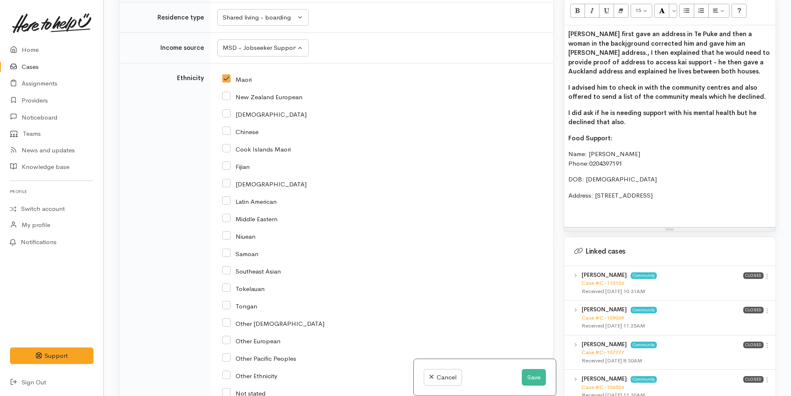
scroll to position [416, 0]
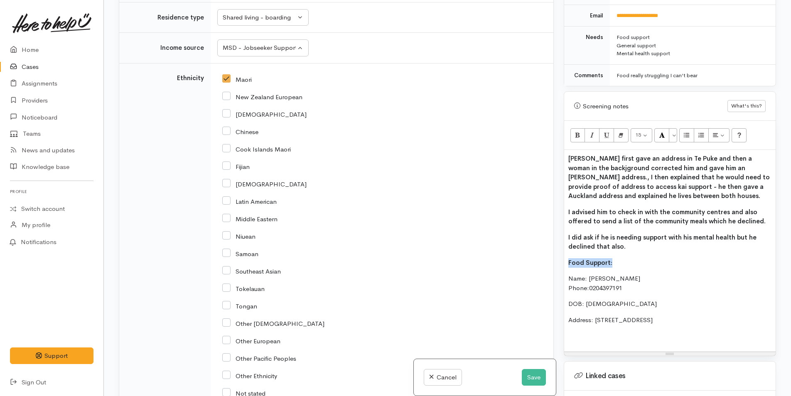
drag, startPoint x: 618, startPoint y: 254, endPoint x: 582, endPoint y: 156, distance: 104.5
click at [552, 249] on div "Related cases There are other cases potentially from the same person, address o…" at bounding box center [447, 198] width 667 height 396
click at [577, 131] on icon "Bold (CTRL+B)" at bounding box center [577, 134] width 5 height 7
drag, startPoint x: 632, startPoint y: 238, endPoint x: 561, endPoint y: 150, distance: 112.3
click at [561, 150] on div "Warnings Add No warnings have been raised against this case Add Warning Title ●…" at bounding box center [670, 198] width 222 height 396
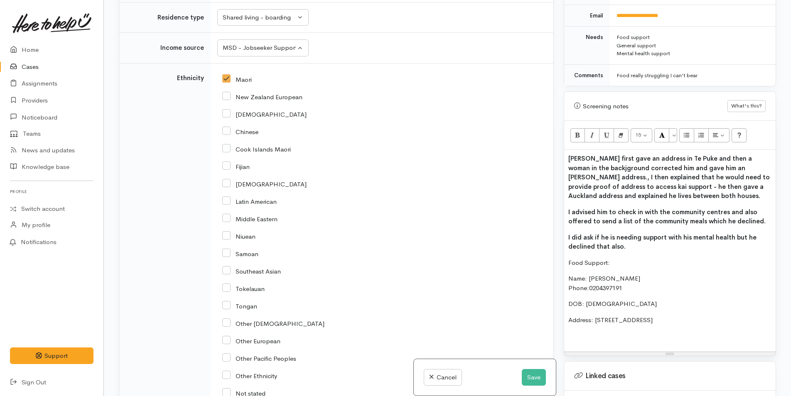
copy div "Hemi first gave an address in Te Puke and then a woman in the backjground corre…"
click at [642, 246] on div "Hemi first gave an address in Te Puke and then a woman in the backjground corre…" at bounding box center [670, 251] width 212 height 202
drag, startPoint x: 639, startPoint y: 243, endPoint x: 562, endPoint y: 140, distance: 128.2
click at [562, 140] on div "Warnings Add No warnings have been raised against this case Add Warning Title ●…" at bounding box center [670, 198] width 222 height 396
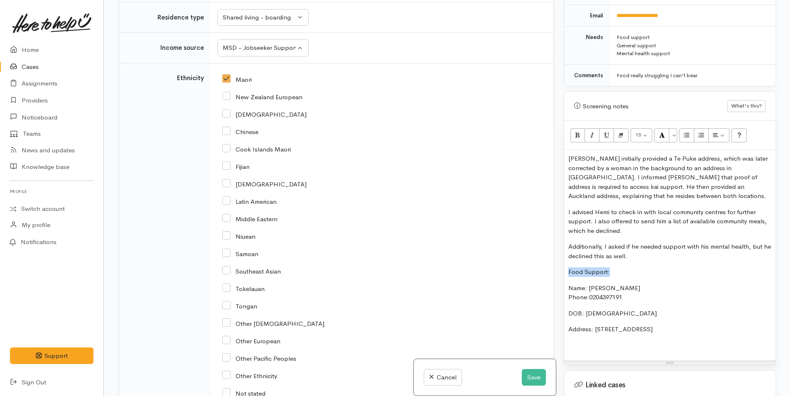
drag, startPoint x: 583, startPoint y: 264, endPoint x: 540, endPoint y: 262, distance: 42.4
click at [540, 262] on div "Related cases There are other cases potentially from the same person, address o…" at bounding box center [447, 198] width 667 height 396
click at [581, 128] on button "Bold (CTRL+B)" at bounding box center [578, 135] width 15 height 14
click at [672, 128] on button "More Color" at bounding box center [673, 135] width 8 height 14
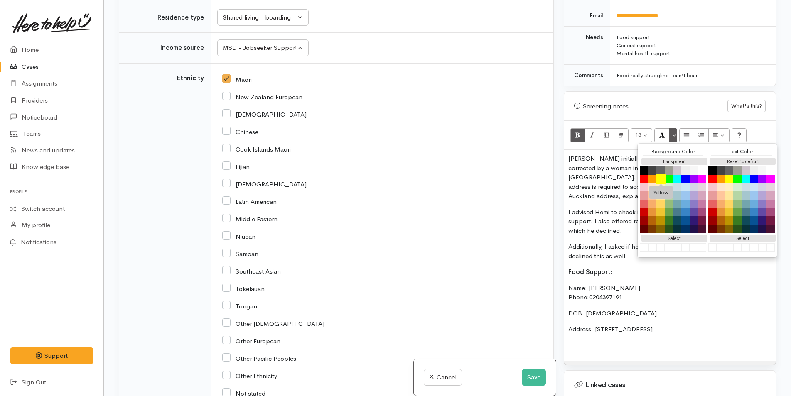
click at [661, 174] on button "Yellow" at bounding box center [661, 179] width 10 height 10
click at [629, 271] on div "Hemi initially provided a Te Puke address, which was later corrected by a woman…" at bounding box center [670, 255] width 212 height 211
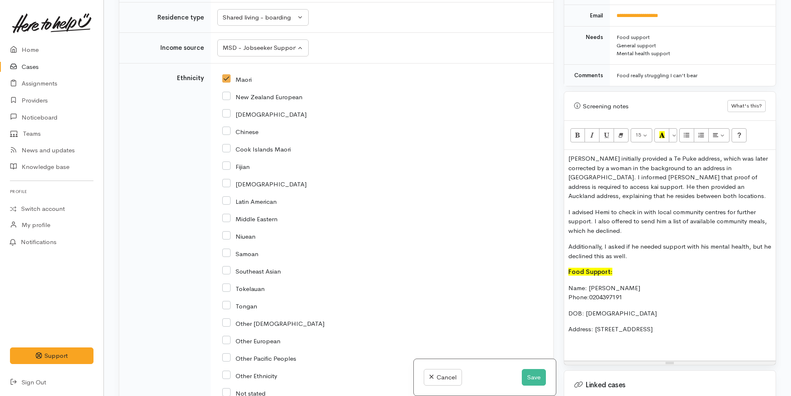
click at [646, 245] on p "Additionally, I asked if he needed support with his mental health, but he decli…" at bounding box center [670, 251] width 203 height 19
drag, startPoint x: 675, startPoint y: 325, endPoint x: 554, endPoint y: 148, distance: 215.2
click at [554, 148] on div "Related cases There are other cases potentially from the same person, address o…" at bounding box center [447, 198] width 667 height 396
copy div "Hemi initially provided a Te Puke address, which was later corrected by a woman…"
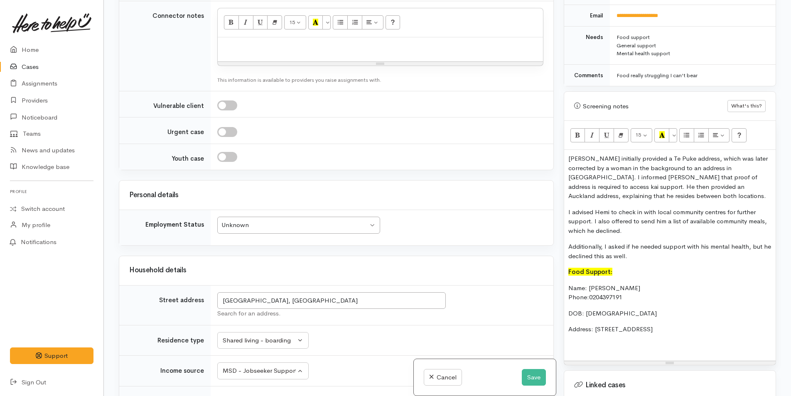
scroll to position [690, 0]
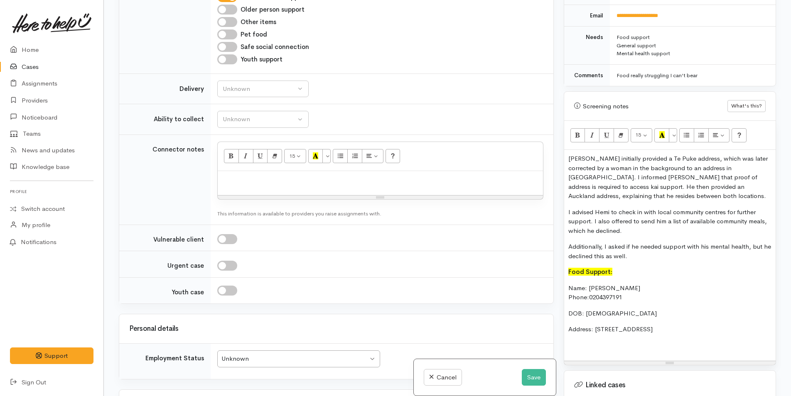
click at [258, 183] on p at bounding box center [380, 180] width 317 height 10
paste div
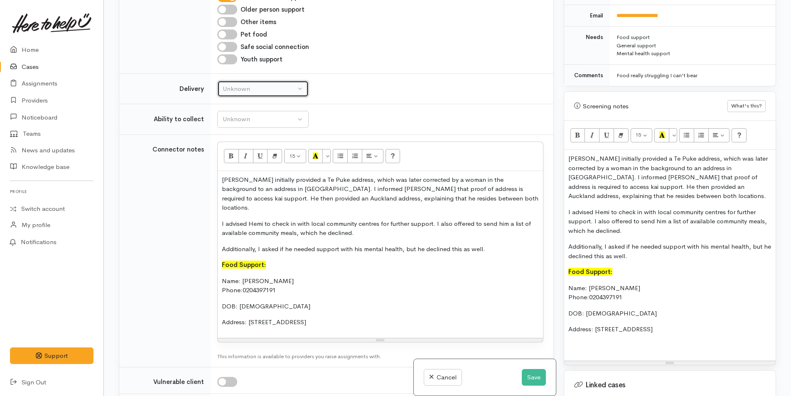
click at [248, 89] on div "Unknown" at bounding box center [259, 89] width 73 height 10
click at [239, 168] on link "No" at bounding box center [263, 166] width 91 height 13
select select "1"
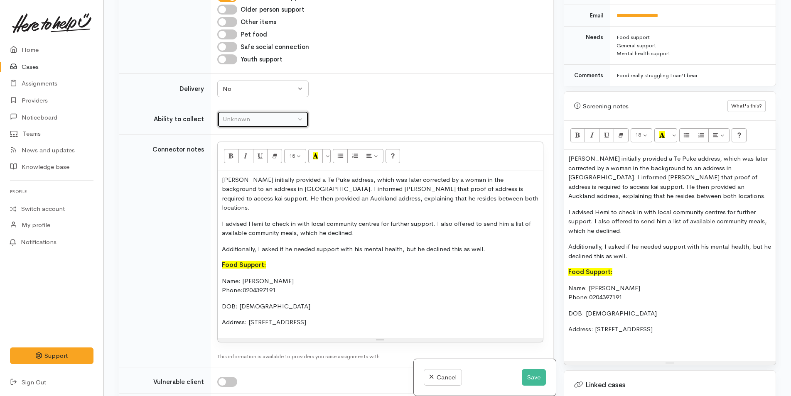
click at [242, 115] on div "Unknown" at bounding box center [259, 120] width 73 height 10
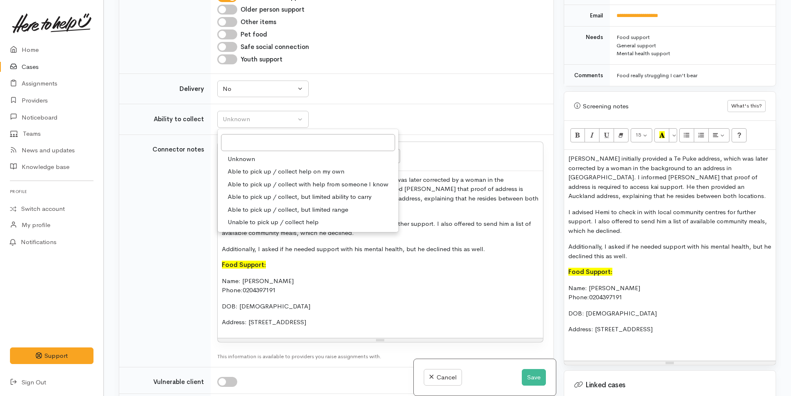
click at [251, 172] on span "Able to pick up / collect help on my own" at bounding box center [286, 172] width 117 height 10
select select "2"
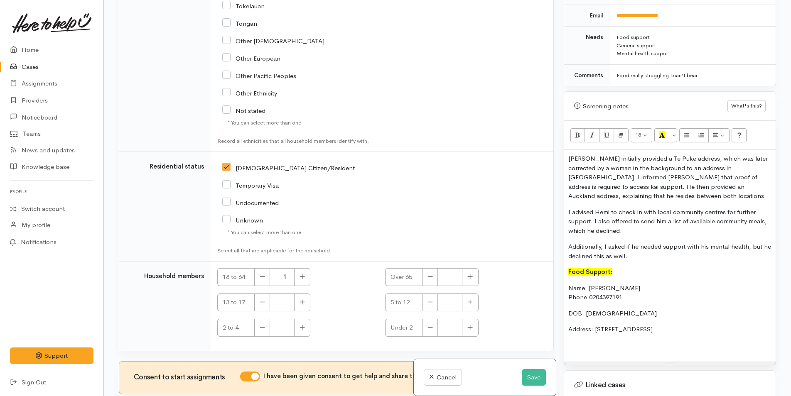
scroll to position [1613, 0]
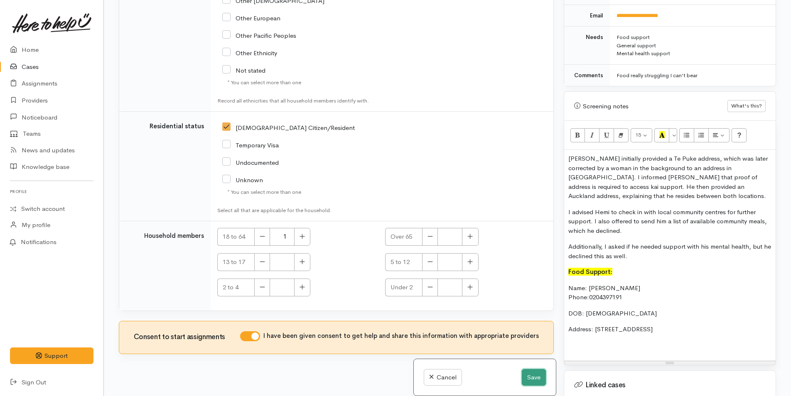
click at [522, 375] on button "Save" at bounding box center [534, 377] width 24 height 17
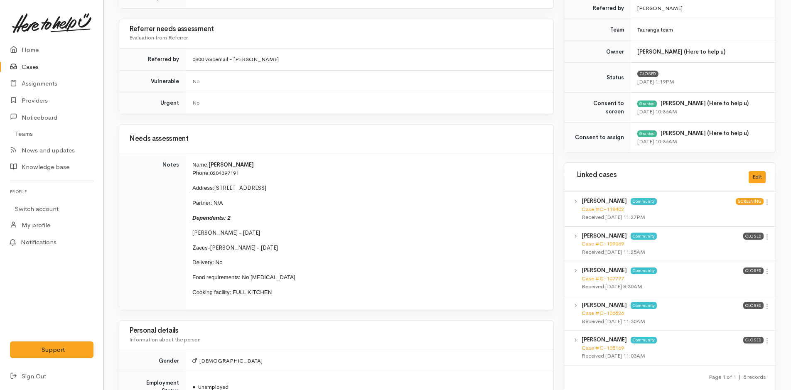
scroll to position [416, 0]
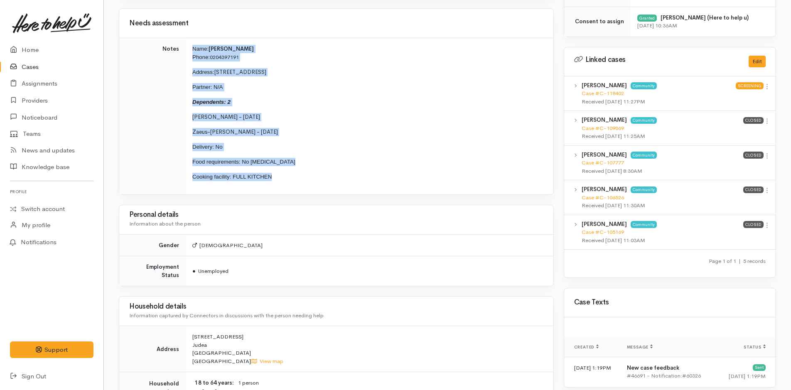
drag, startPoint x: 246, startPoint y: 150, endPoint x: 188, endPoint y: 47, distance: 117.8
click at [188, 47] on td "Name: [PERSON_NAME] Phone: 0204397191 Address: [STREET_ADDRESS][GEOGRAPHIC_DATA…" at bounding box center [370, 116] width 368 height 156
copy td "Name: [PERSON_NAME] Phone: 0204397191 Address: [STREET_ADDRESS][GEOGRAPHIC_DATA…"
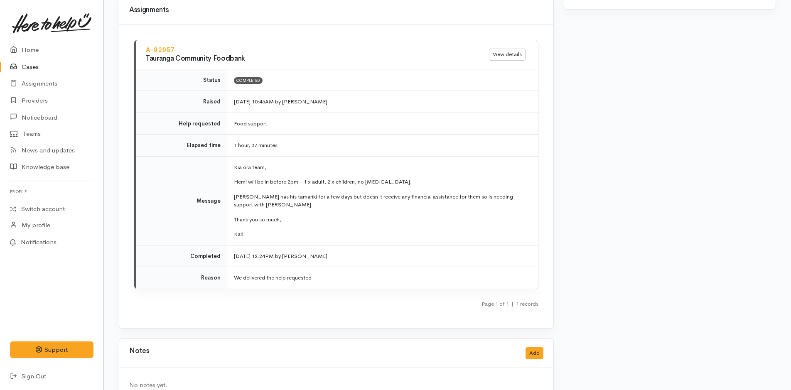
scroll to position [950, 0]
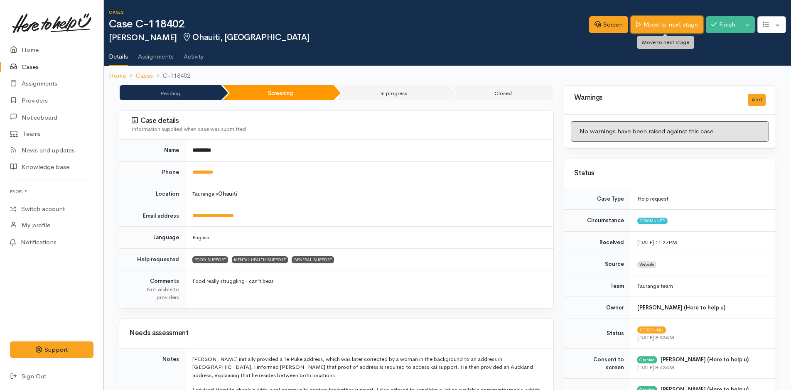
drag, startPoint x: 0, startPoint y: 0, endPoint x: 674, endPoint y: 26, distance: 674.2
click at [674, 26] on link "Move to next stage" at bounding box center [667, 24] width 72 height 17
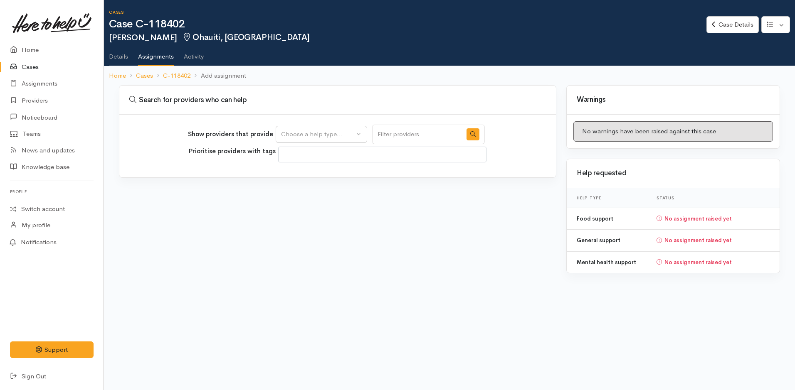
select select
click at [299, 136] on div "Choose a help type..." at bounding box center [317, 135] width 73 height 10
click at [299, 171] on span "Food support" at bounding box center [305, 175] width 39 height 10
select select "3"
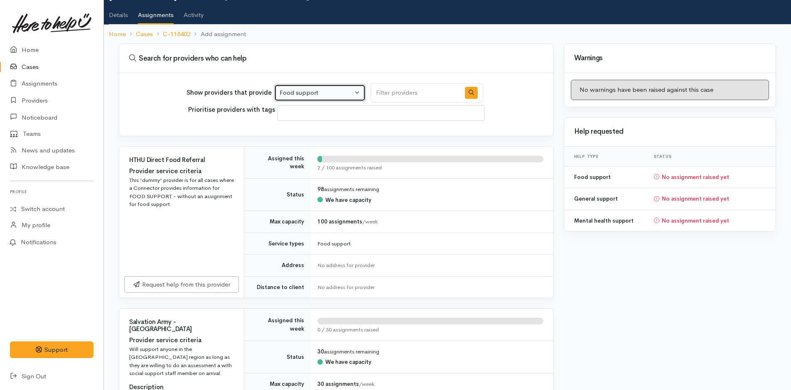
scroll to position [166, 0]
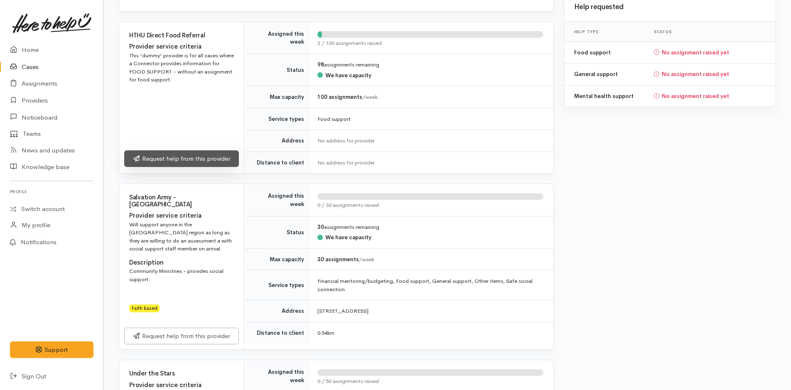
click at [172, 163] on link "Request help from this provider" at bounding box center [181, 158] width 115 height 17
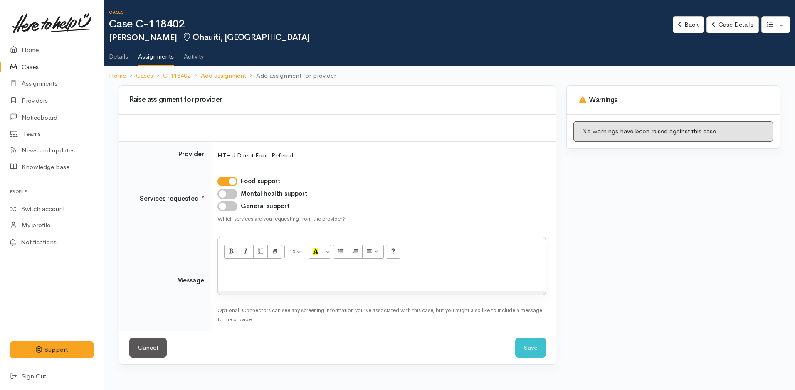
click at [256, 271] on div at bounding box center [381, 278] width 327 height 25
paste div
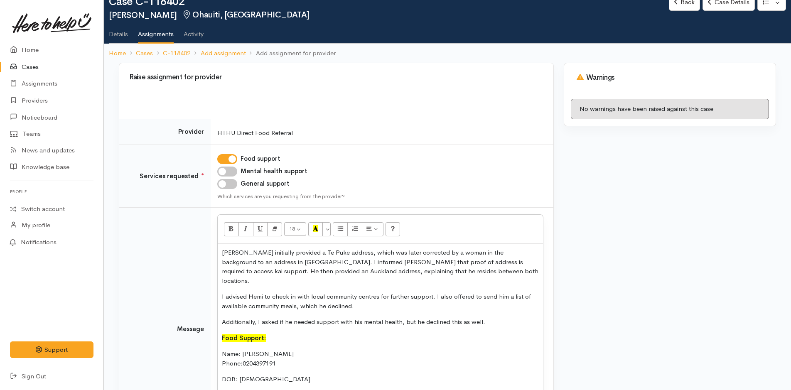
scroll to position [118, 0]
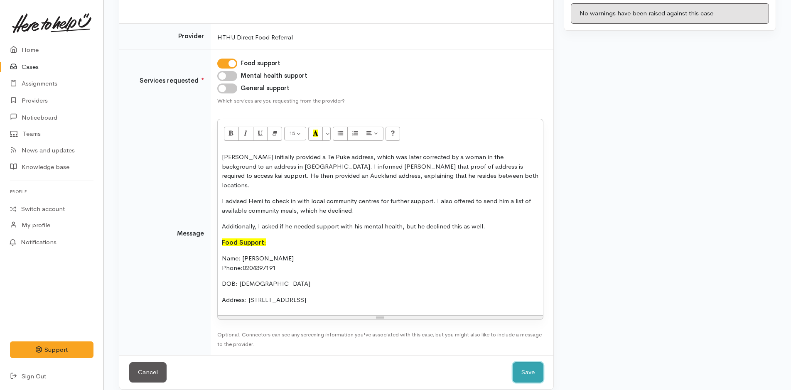
click at [524, 364] on button "Save" at bounding box center [528, 372] width 31 height 20
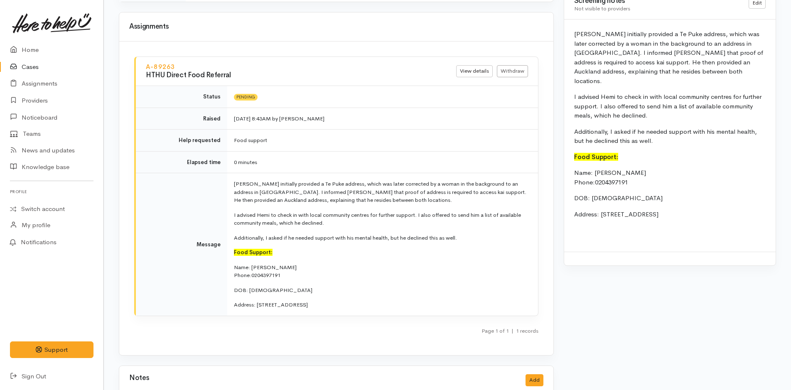
scroll to position [838, 0]
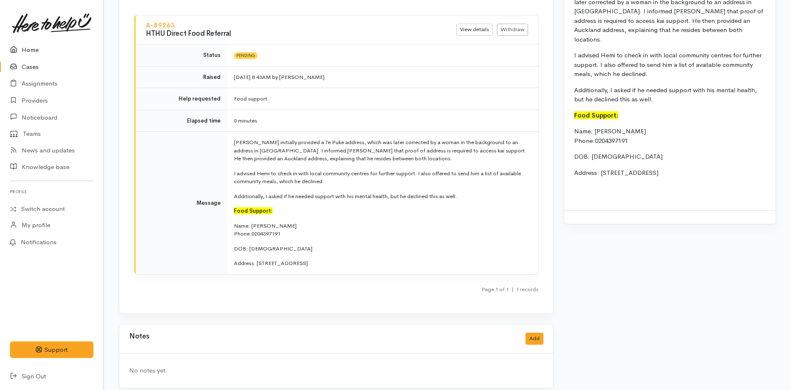
click at [27, 50] on link "Home" at bounding box center [51, 50] width 103 height 17
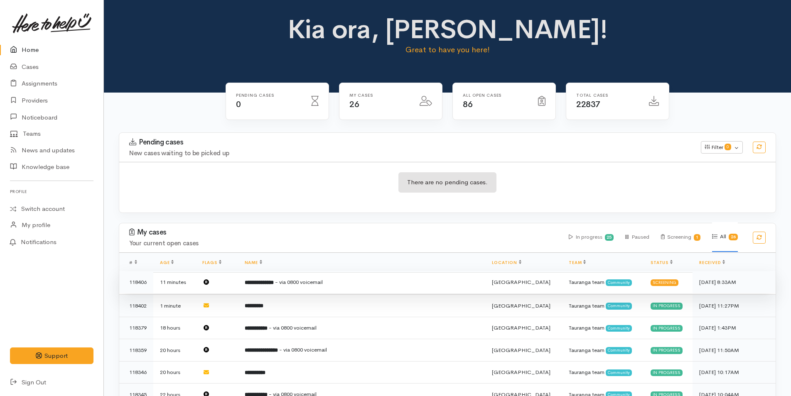
click at [274, 283] on b "**********" at bounding box center [259, 282] width 29 height 5
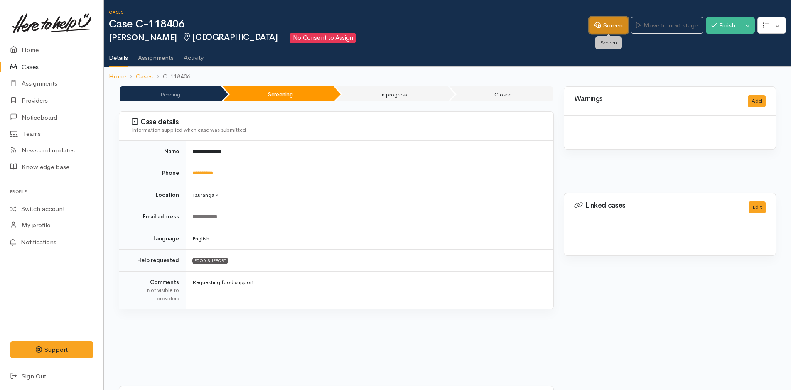
click at [608, 25] on link "Screen" at bounding box center [608, 25] width 39 height 17
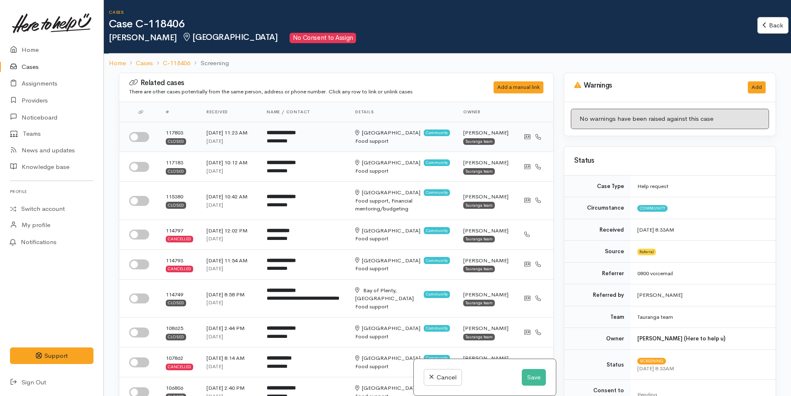
click at [150, 135] on div at bounding box center [140, 137] width 23 height 10
click at [140, 137] on input "checkbox" at bounding box center [139, 137] width 20 height 10
checkbox input "true"
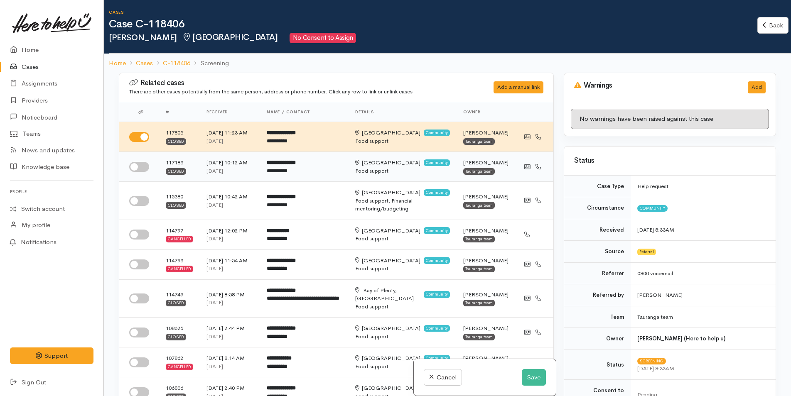
click at [133, 167] on input "checkbox" at bounding box center [139, 167] width 20 height 10
checkbox input "true"
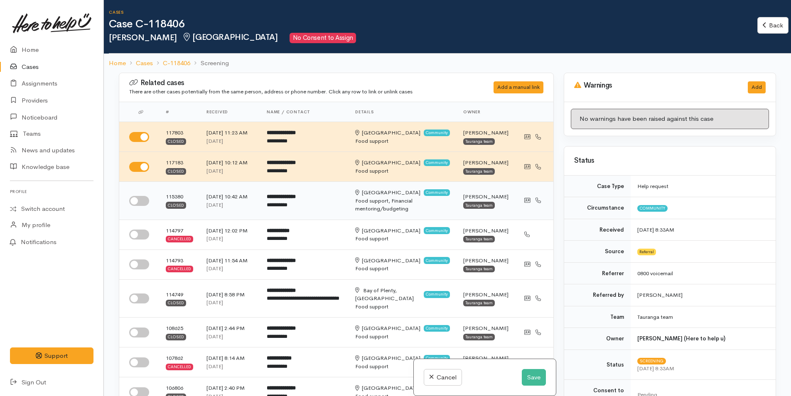
click at [141, 196] on input "checkbox" at bounding box center [139, 201] width 20 height 10
checkbox input "true"
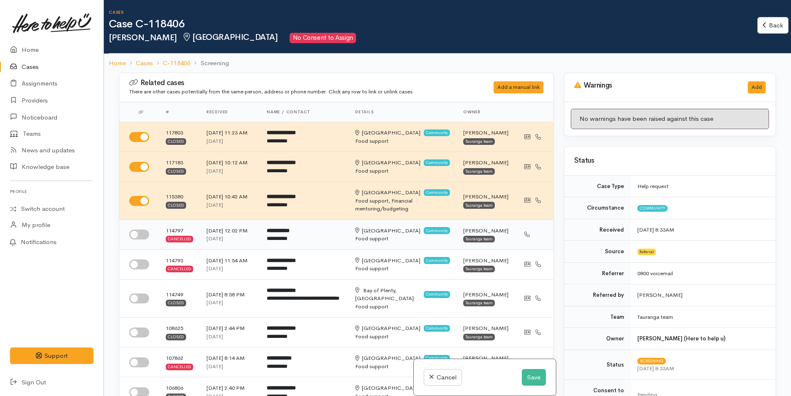
click at [134, 239] on input "checkbox" at bounding box center [139, 235] width 20 height 10
checkbox input "true"
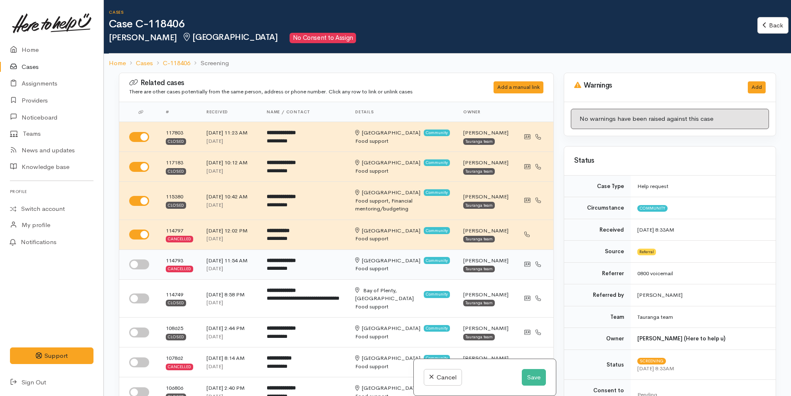
click at [135, 270] on input "checkbox" at bounding box center [139, 265] width 20 height 10
checkbox input "true"
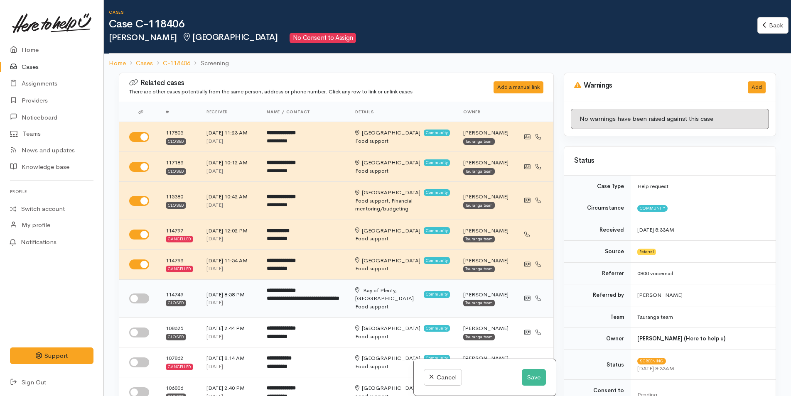
drag, startPoint x: 133, startPoint y: 314, endPoint x: 144, endPoint y: 322, distance: 14.0
click at [133, 304] on input "checkbox" at bounding box center [139, 299] width 20 height 10
checkbox input "true"
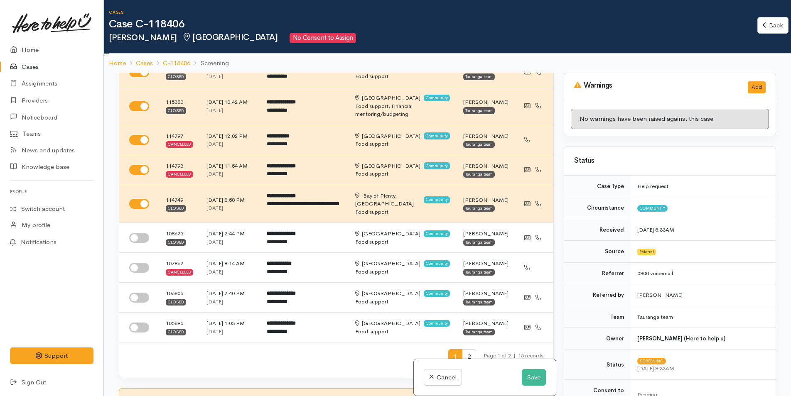
scroll to position [208, 0]
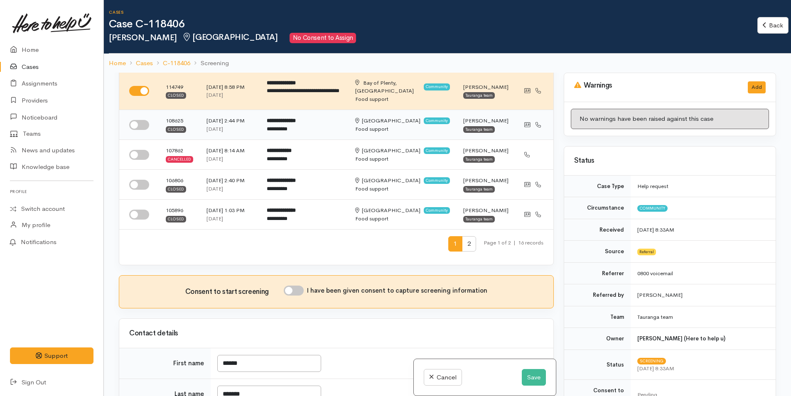
click at [141, 130] on input "checkbox" at bounding box center [139, 125] width 20 height 10
checkbox input "true"
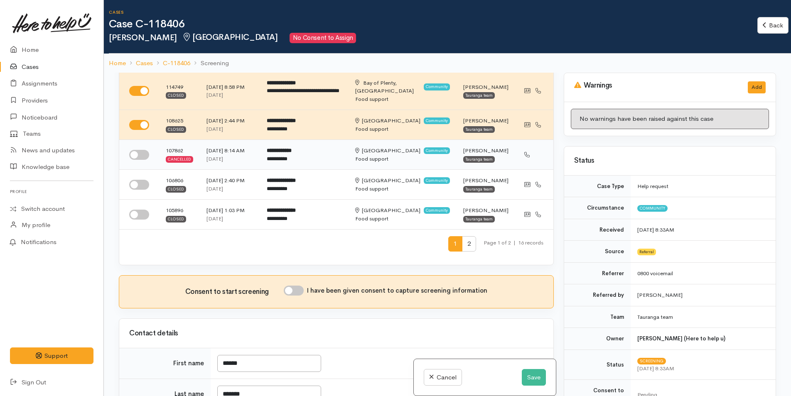
click at [137, 160] on input "checkbox" at bounding box center [139, 155] width 20 height 10
checkbox input "true"
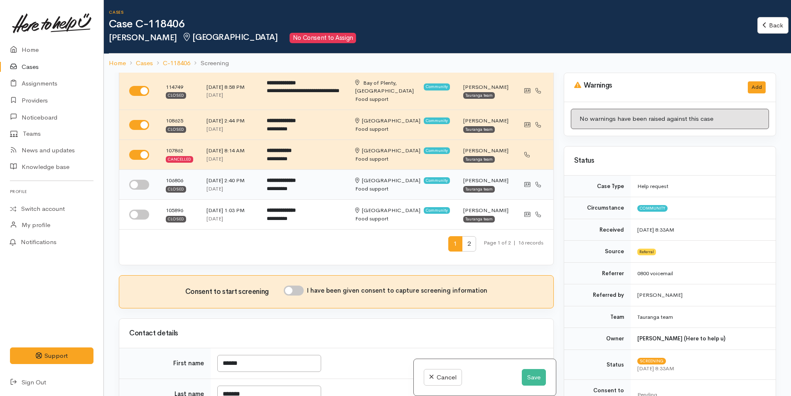
click at [138, 190] on input "checkbox" at bounding box center [139, 185] width 20 height 10
checkbox input "true"
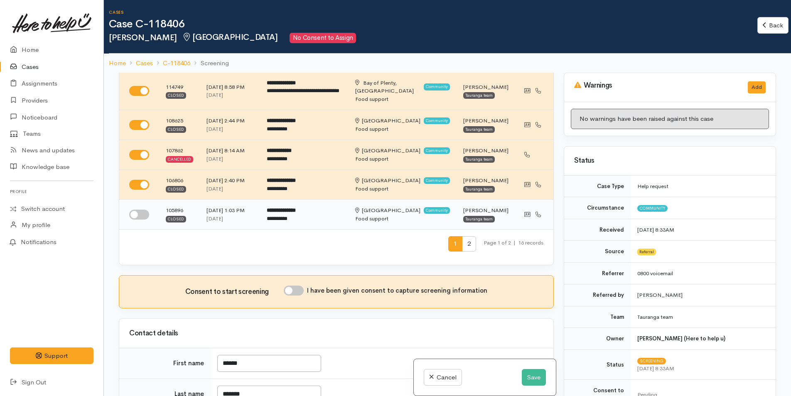
click at [137, 220] on input "checkbox" at bounding box center [139, 215] width 20 height 10
checkbox input "true"
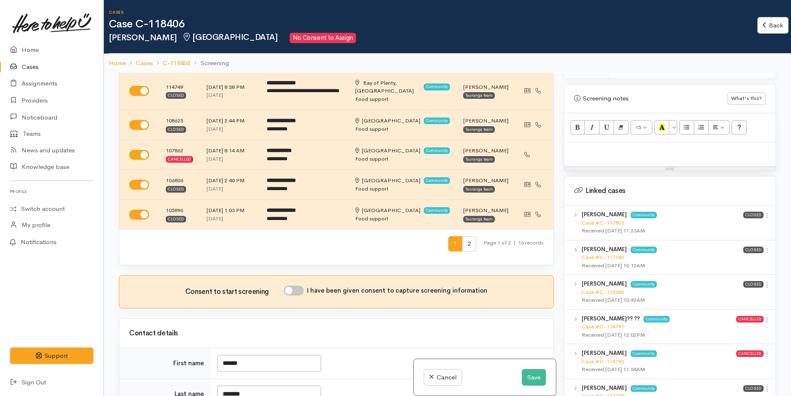
scroll to position [540, 0]
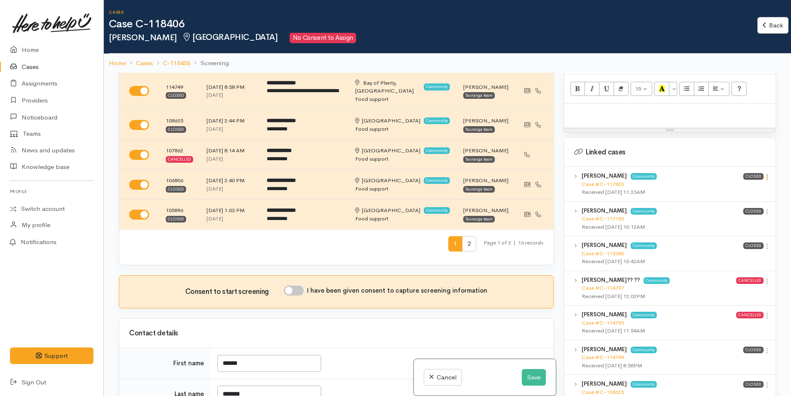
click at [766, 174] on icon at bounding box center [767, 177] width 7 height 7
click at [743, 187] on link "View case" at bounding box center [738, 193] width 66 height 13
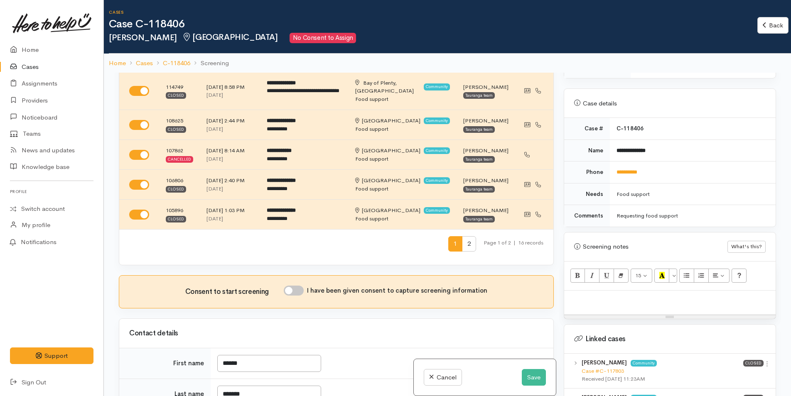
scroll to position [249, 0]
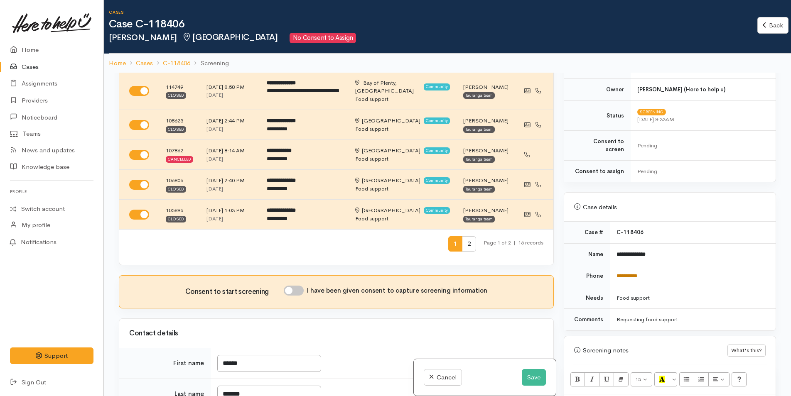
click at [621, 273] on link "**********" at bounding box center [627, 275] width 21 height 5
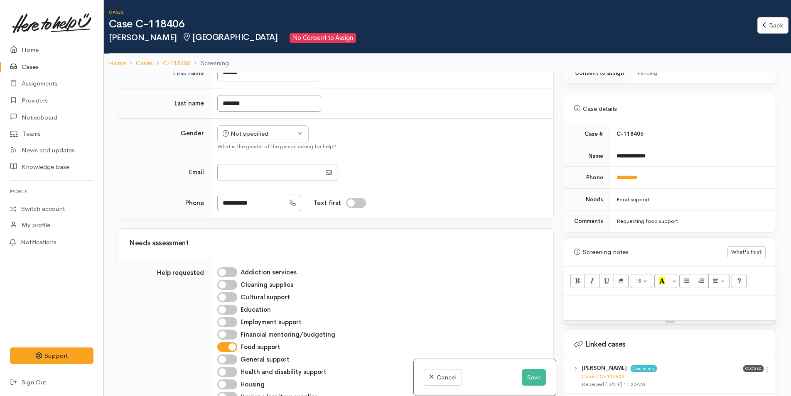
scroll to position [540, 0]
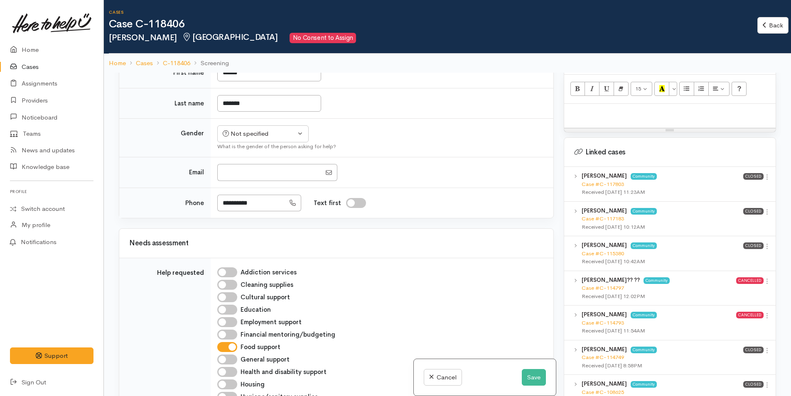
click at [587, 108] on p at bounding box center [670, 113] width 203 height 10
paste div
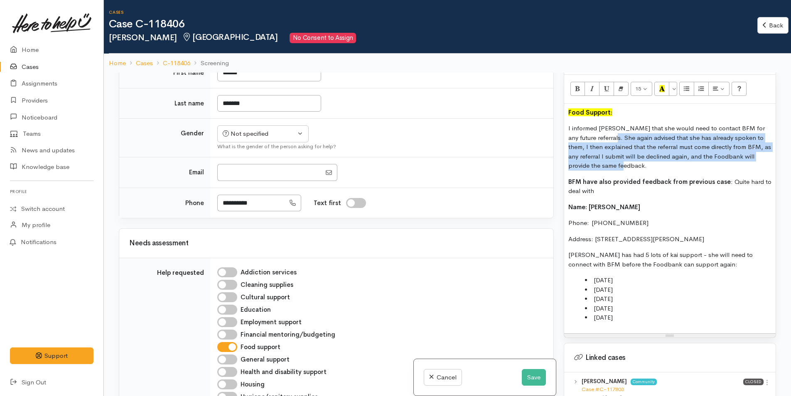
drag, startPoint x: 623, startPoint y: 160, endPoint x: 608, endPoint y: 128, distance: 34.9
click at [608, 128] on p "I informed Andrea that she would need to contact BFM for any future referrals. …" at bounding box center [670, 147] width 203 height 47
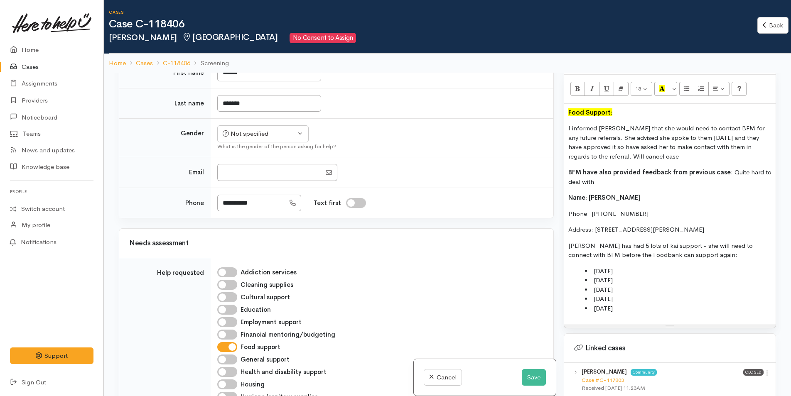
drag, startPoint x: 588, startPoint y: 272, endPoint x: 563, endPoint y: 164, distance: 111.3
click at [563, 164] on div "Warnings Add No warnings have been raised against this case Add Warning Title ●…" at bounding box center [670, 271] width 222 height 396
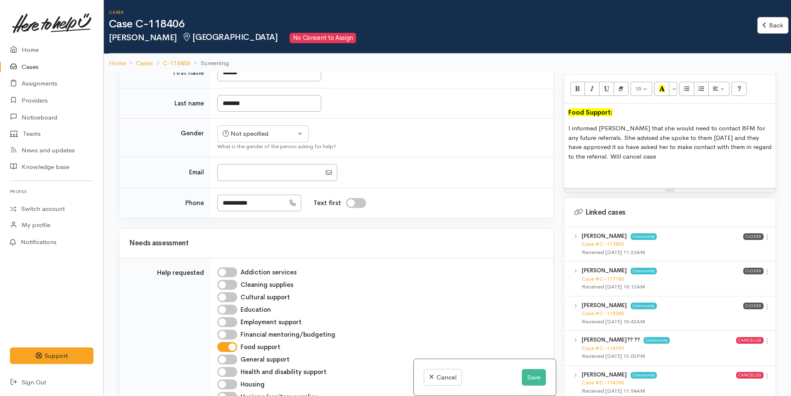
scroll to position [249, 0]
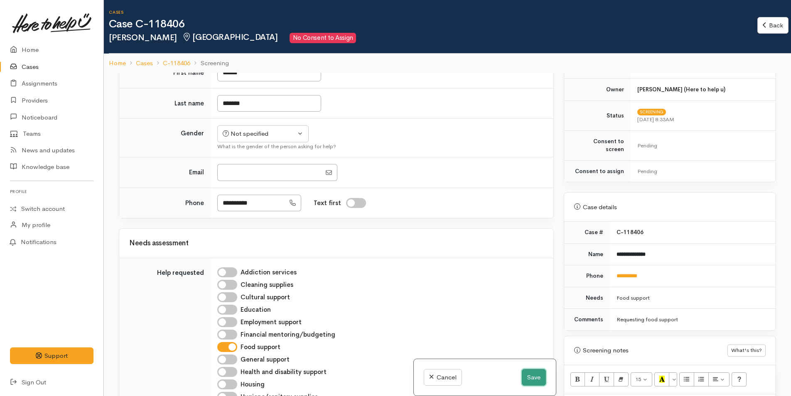
click at [523, 373] on button "Save" at bounding box center [534, 377] width 24 height 17
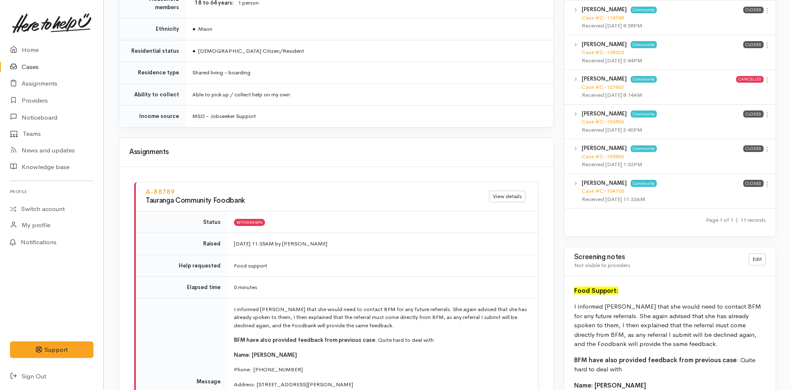
scroll to position [914, 0]
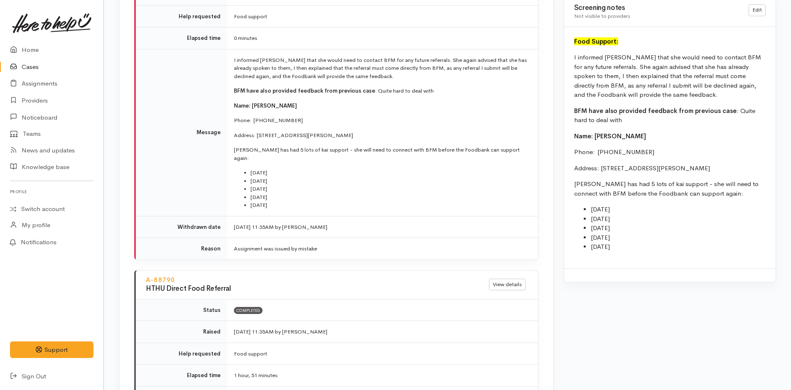
drag, startPoint x: 625, startPoint y: 248, endPoint x: 569, endPoint y: 58, distance: 197.9
click at [569, 58] on div "Food Support: I informed Andrea that she would need to contact BFM for any futu…" at bounding box center [670, 147] width 212 height 241
copy div "I informed Andrea that she would need to contact BFM for any future referrals. …"
click at [651, 227] on li "[DATE]" at bounding box center [678, 229] width 175 height 10
drag, startPoint x: 633, startPoint y: 249, endPoint x: 569, endPoint y: 38, distance: 219.7
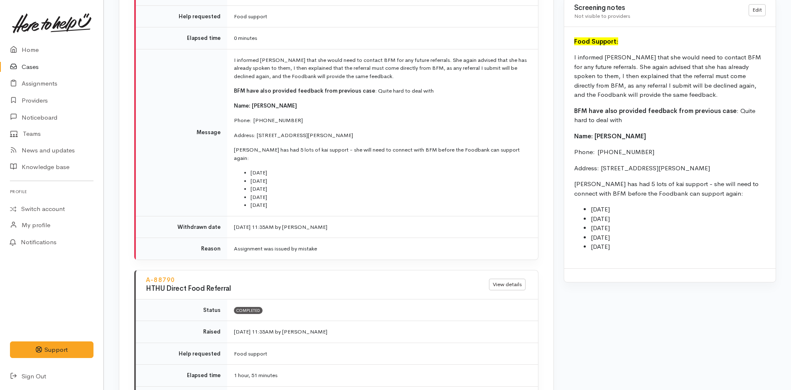
click at [569, 38] on div "Food Support: I informed Andrea that she would need to contact BFM for any futu…" at bounding box center [670, 147] width 212 height 241
copy div "Food Support: I informed Andrea that she would need to contact BFM for any futu…"
click at [27, 45] on link "Home" at bounding box center [51, 50] width 103 height 17
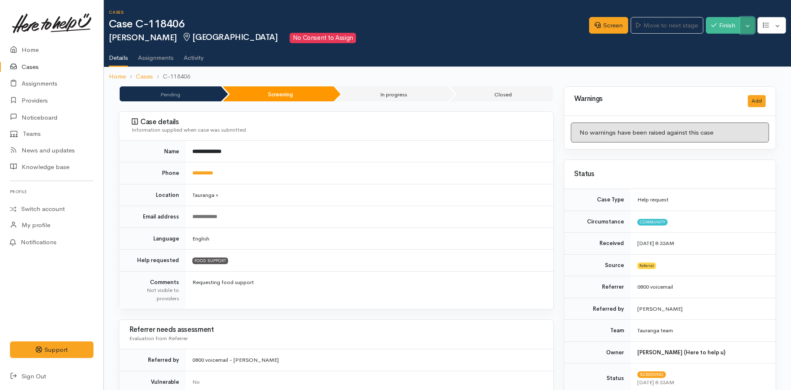
click at [751, 27] on button "Toggle Dropdown" at bounding box center [748, 25] width 15 height 17
click at [720, 58] on link "Cancel" at bounding box center [722, 57] width 66 height 13
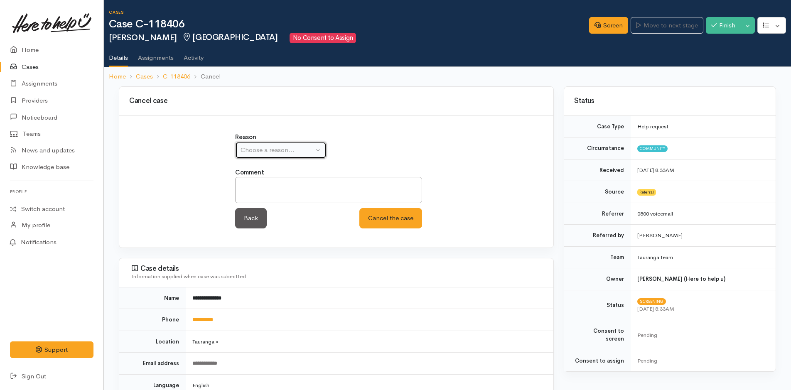
click at [253, 148] on div "Choose a reason..." at bounding box center [277, 150] width 73 height 10
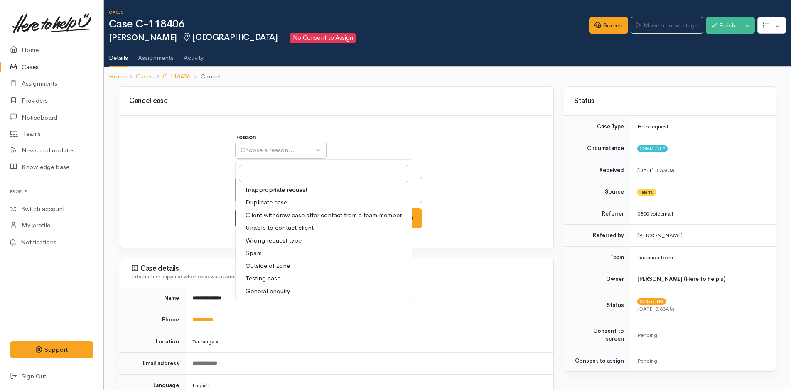
click at [276, 215] on span "Client withdrew case after contact from a team member" at bounding box center [324, 216] width 156 height 10
select select "3"
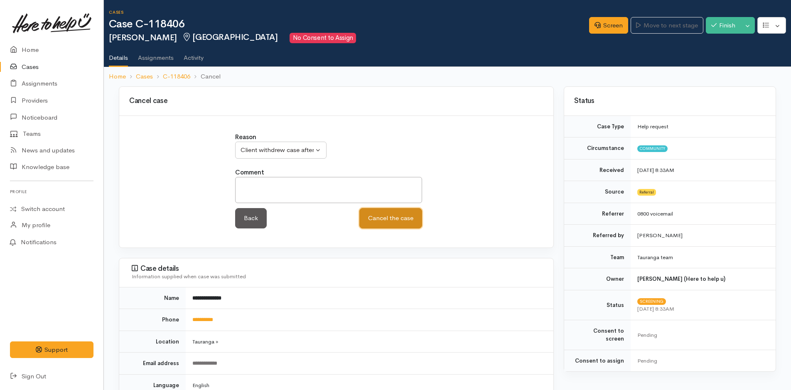
click at [384, 217] on button "Cancel the case" at bounding box center [390, 218] width 63 height 20
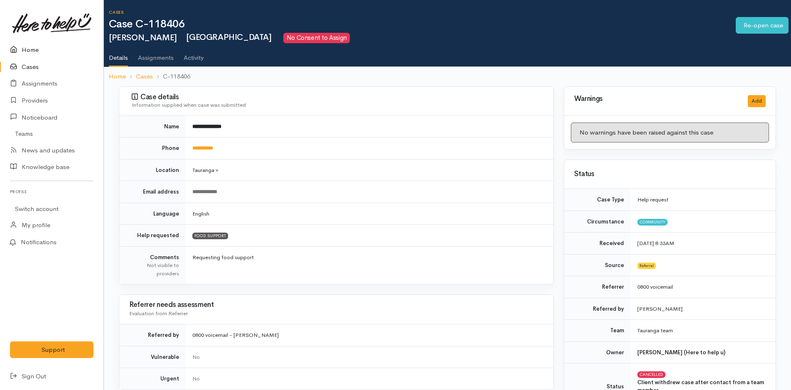
drag, startPoint x: 22, startPoint y: 53, endPoint x: 3, endPoint y: 64, distance: 22.0
click at [22, 54] on link "Home" at bounding box center [51, 50] width 103 height 17
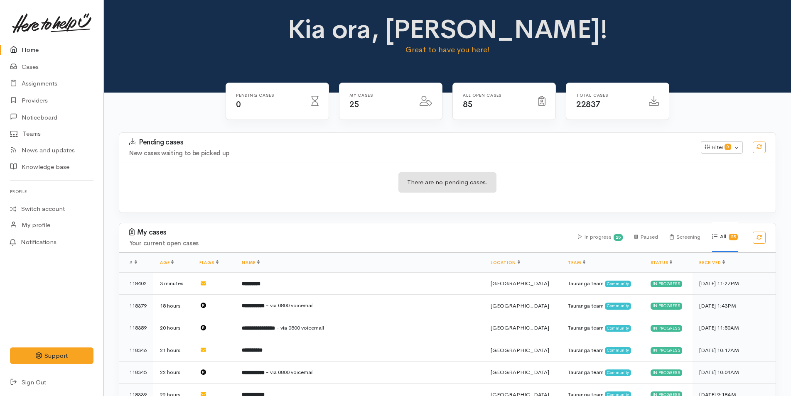
click at [43, 48] on link "Home" at bounding box center [51, 50] width 103 height 17
click at [28, 65] on link "Cases" at bounding box center [51, 67] width 103 height 17
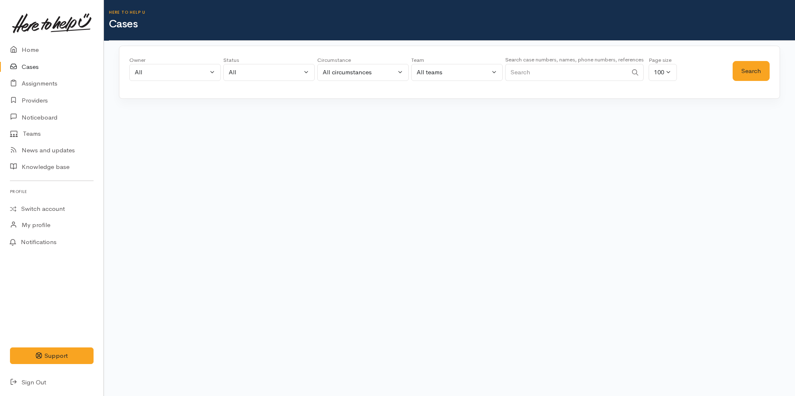
click at [522, 69] on input "Search" at bounding box center [566, 72] width 122 height 17
type input "0226788997"
click at [739, 69] on button "Search" at bounding box center [750, 71] width 37 height 20
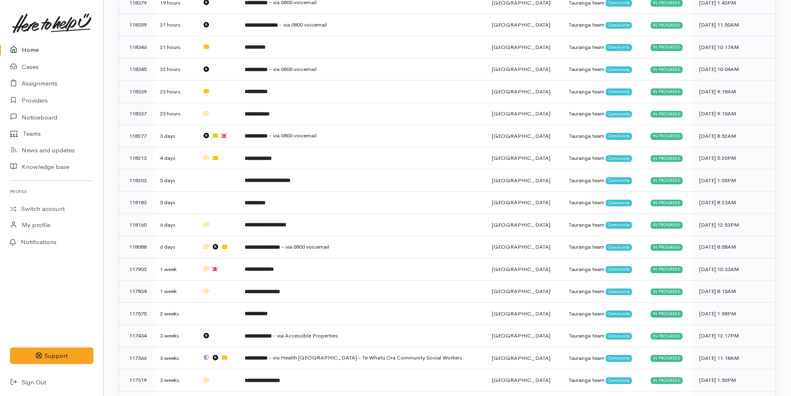
scroll to position [347, 0]
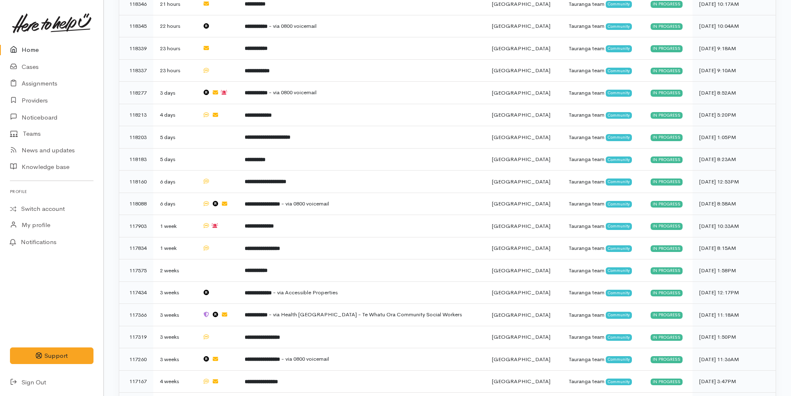
click at [32, 54] on link "Home" at bounding box center [51, 50] width 103 height 17
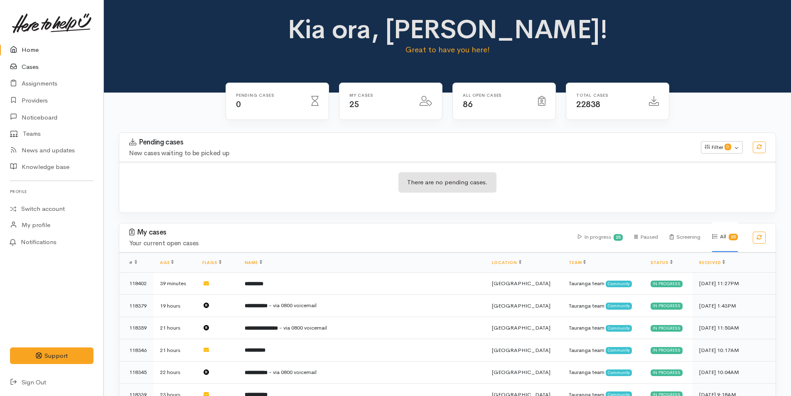
click at [38, 67] on link "Cases" at bounding box center [51, 67] width 103 height 17
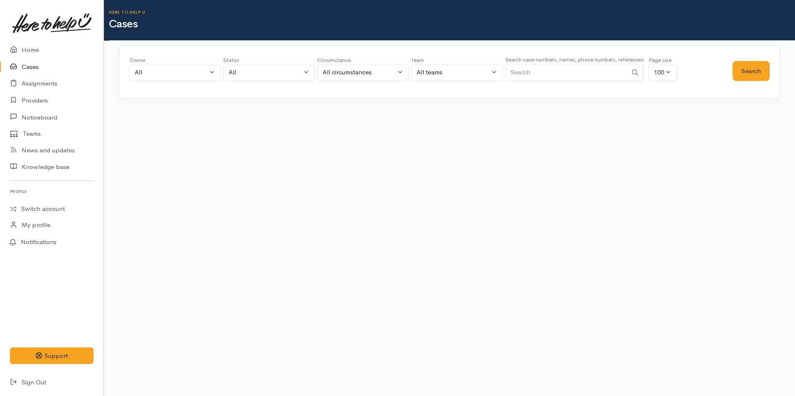
click at [536, 75] on input "Search" at bounding box center [566, 72] width 122 height 17
click at [741, 75] on button "Search" at bounding box center [750, 71] width 37 height 20
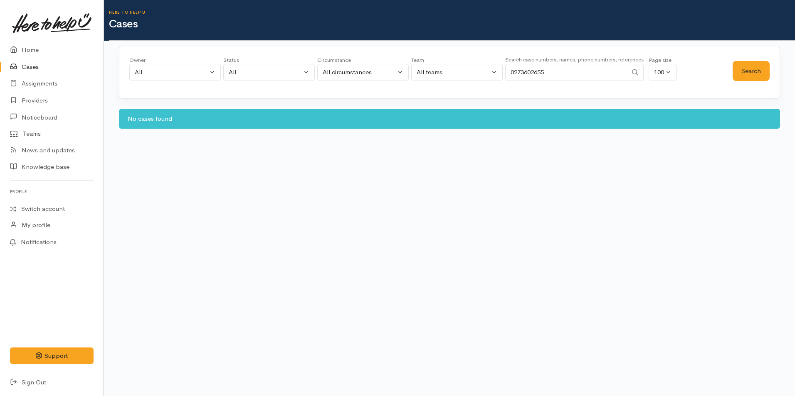
drag, startPoint x: 569, startPoint y: 72, endPoint x: 482, endPoint y: 70, distance: 86.1
click at [483, 70] on div "Owner All My cases 2Alice1 Faye Davies ('Here to help u') Aandrea Murray ('Here…" at bounding box center [430, 71] width 603 height 30
click at [755, 69] on button "Search" at bounding box center [750, 71] width 37 height 20
drag, startPoint x: 569, startPoint y: 71, endPoint x: 385, endPoint y: 59, distance: 184.5
click at [386, 59] on div "Owner All My cases 2Alice1 Faye Davies ('Here to help u') Aandrea Murray ('Here…" at bounding box center [430, 71] width 603 height 30
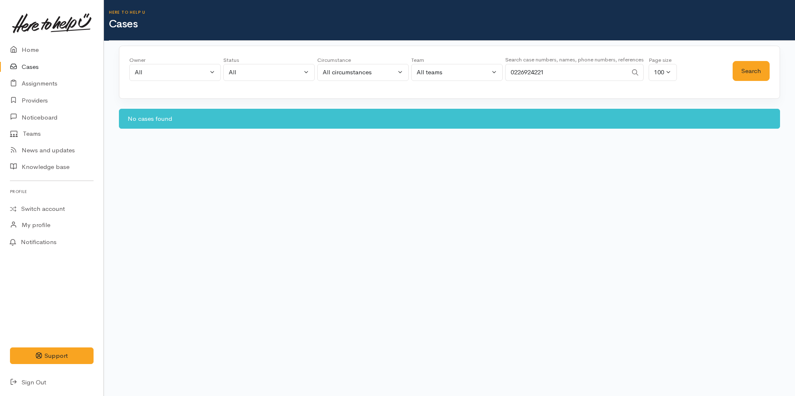
type input "0226924221"
drag, startPoint x: 756, startPoint y: 57, endPoint x: 752, endPoint y: 62, distance: 6.3
click at [754, 58] on div "Search" at bounding box center [750, 71] width 37 height 30
click at [753, 66] on button "Search" at bounding box center [750, 71] width 37 height 20
click at [48, 49] on link "Home" at bounding box center [51, 50] width 103 height 17
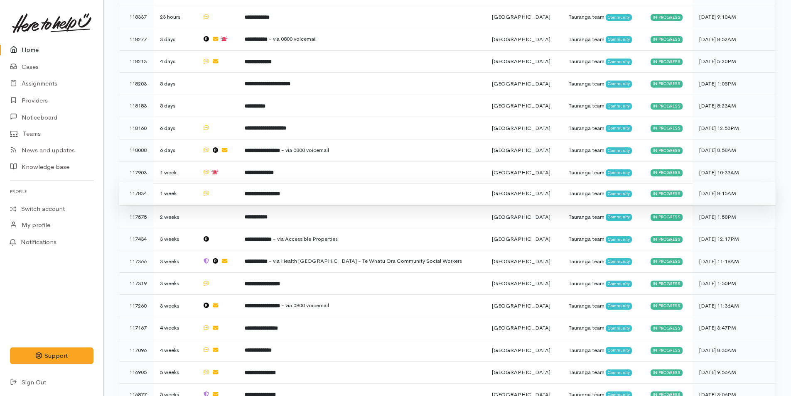
scroll to position [453, 0]
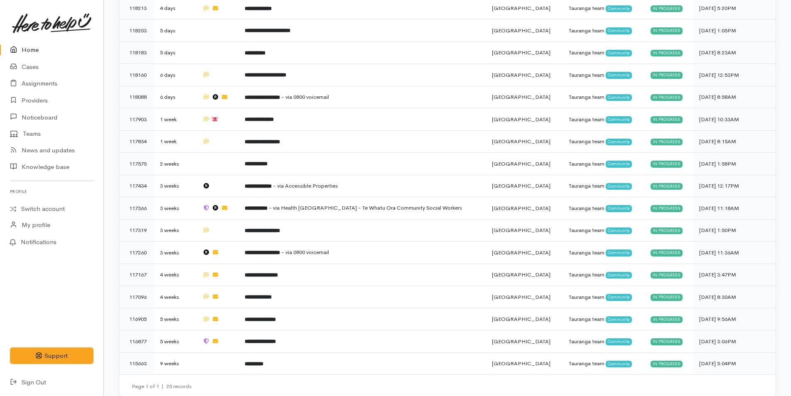
click at [29, 41] on link at bounding box center [52, 23] width 84 height 37
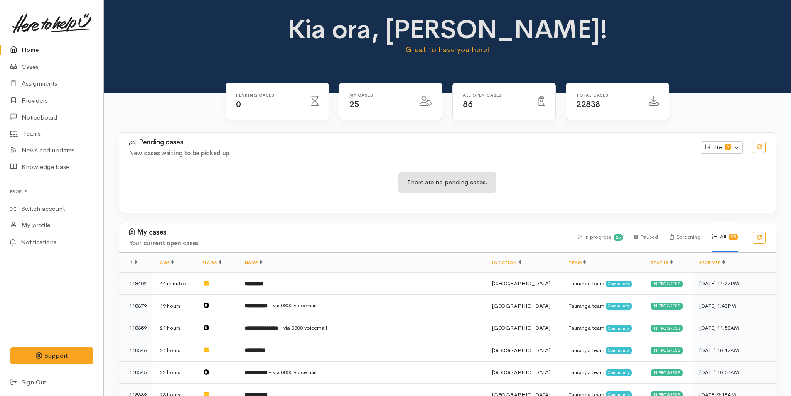
click at [27, 49] on link "Home" at bounding box center [51, 50] width 103 height 17
